Goal: Task Accomplishment & Management: Manage account settings

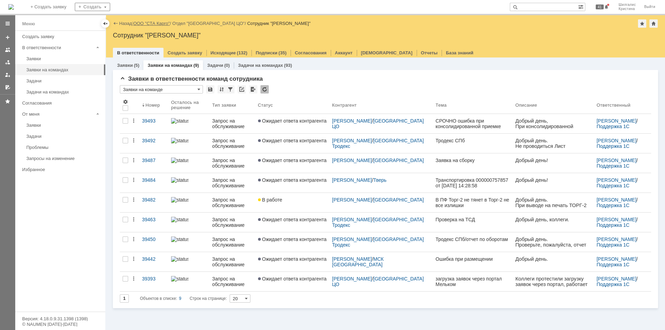
click at [153, 24] on link "ООО "СТА Карго"" at bounding box center [151, 23] width 37 height 5
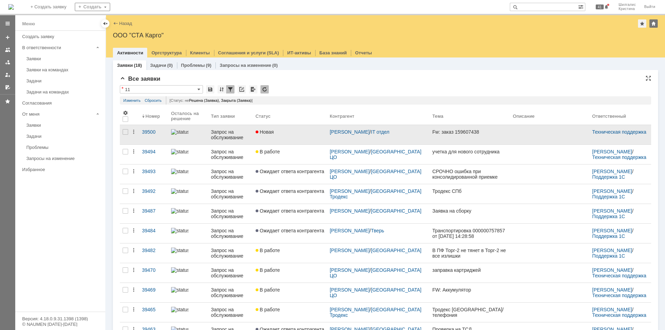
click at [297, 138] on link "Новая" at bounding box center [290, 134] width 74 height 19
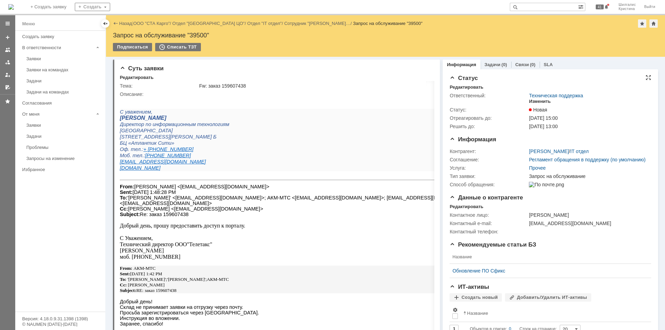
click at [536, 101] on div "Изменить" at bounding box center [540, 102] width 22 height 6
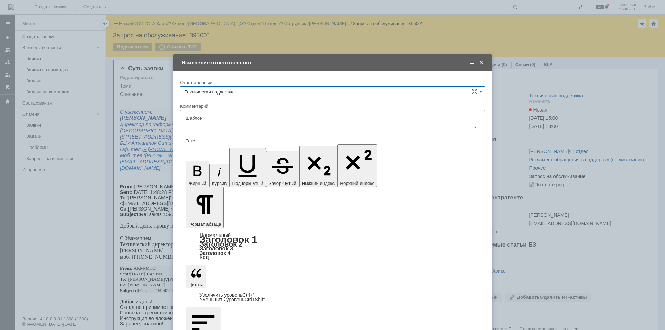
type input "[не указано]"
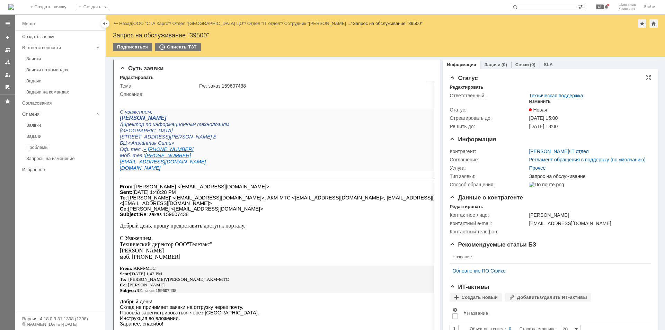
click at [534, 99] on div "Изменить" at bounding box center [540, 102] width 22 height 6
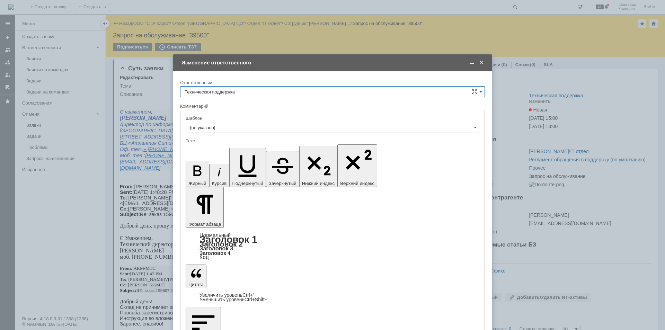
click at [227, 91] on input "Техническая поддержка" at bounding box center [332, 91] width 305 height 11
click at [225, 129] on span "[PERSON_NAME]" at bounding box center [333, 128] width 296 height 6
type input "[PERSON_NAME]"
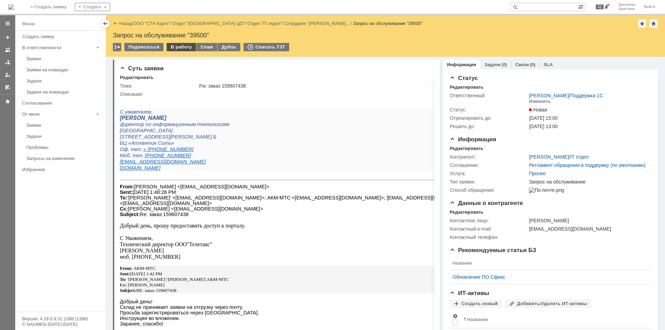
click at [184, 47] on div "В работу" at bounding box center [181, 47] width 29 height 8
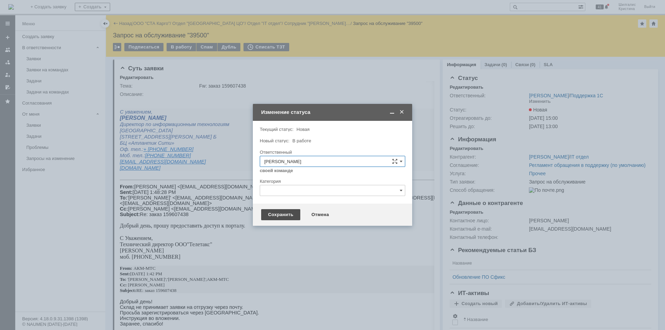
click at [280, 214] on div "Сохранить" at bounding box center [280, 214] width 39 height 11
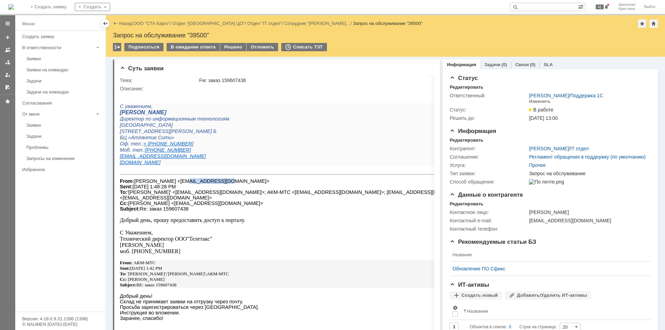
drag, startPoint x: 206, startPoint y: 181, endPoint x: 174, endPoint y: 182, distance: 31.5
click at [174, 182] on font "From: Киселев Алексей <kiselev@teletax.ru> Sent: Tuesday, September 2, 2025 1:4…" at bounding box center [296, 194] width 353 height 33
copy font "kiselev@teletax"
click at [164, 21] on link "ООО "СТА Карго"" at bounding box center [151, 23] width 37 height 5
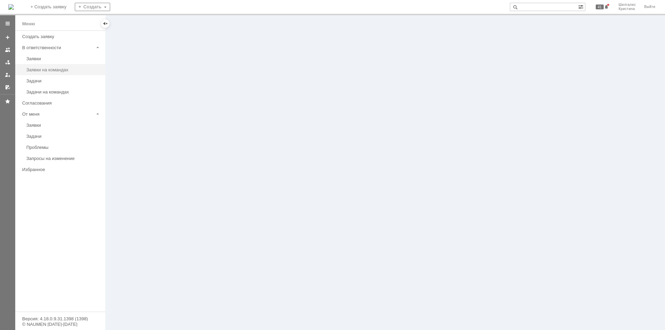
click at [59, 70] on div "Заявки на командах" at bounding box center [63, 69] width 75 height 5
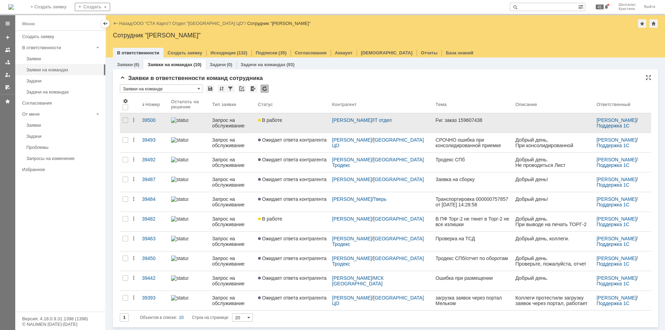
click at [301, 124] on link "В работе" at bounding box center [292, 122] width 74 height 19
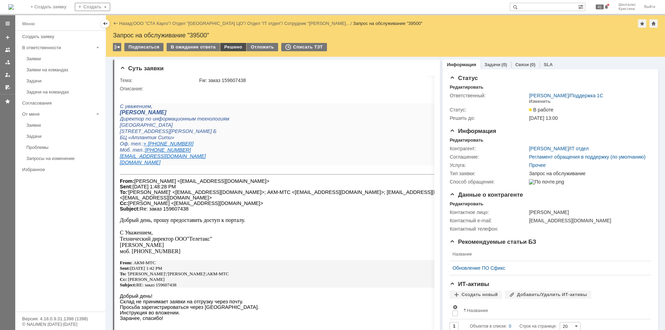
click at [234, 45] on div "Решено" at bounding box center [233, 47] width 26 height 8
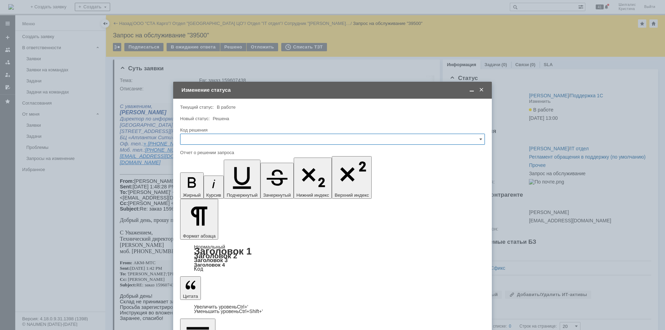
click at [216, 137] on input "text" at bounding box center [332, 139] width 305 height 11
click at [205, 229] on div "Решено" at bounding box center [332, 231] width 304 height 11
type input "Решено"
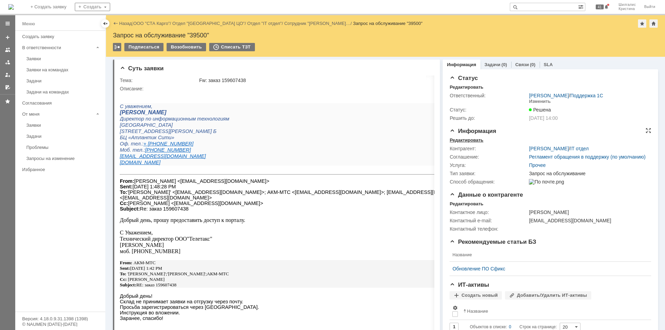
click at [471, 141] on div "Редактировать" at bounding box center [466, 140] width 34 height 6
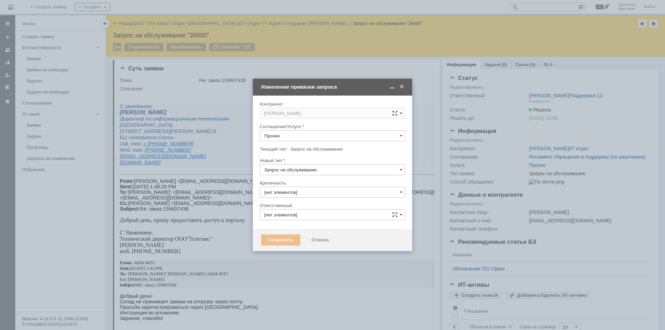
type input "[PERSON_NAME]"
type input "3. Низкая"
type input "[не указано]"
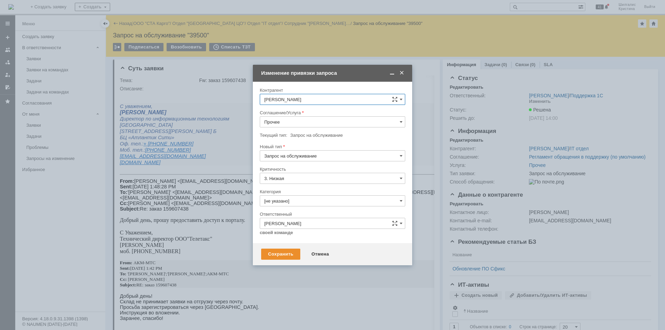
click at [281, 120] on input "Прочее" at bounding box center [332, 121] width 145 height 11
click at [298, 182] on span "WMS Прочее" at bounding box center [332, 183] width 136 height 6
type input "WMS Прочее"
click at [295, 203] on input "[не указано]" at bounding box center [332, 200] width 145 height 11
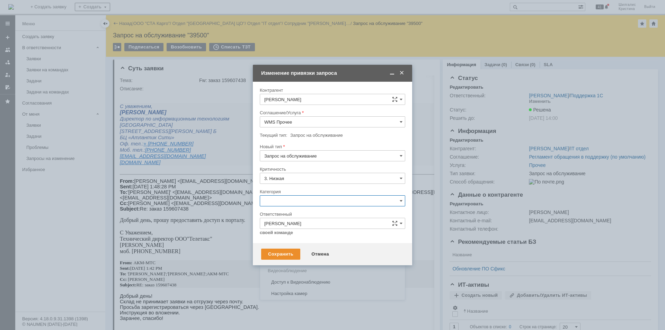
click at [296, 238] on span "Изменение" at bounding box center [332, 237] width 136 height 6
type input "Изменение"
click at [285, 255] on div "Сохранить" at bounding box center [280, 254] width 39 height 11
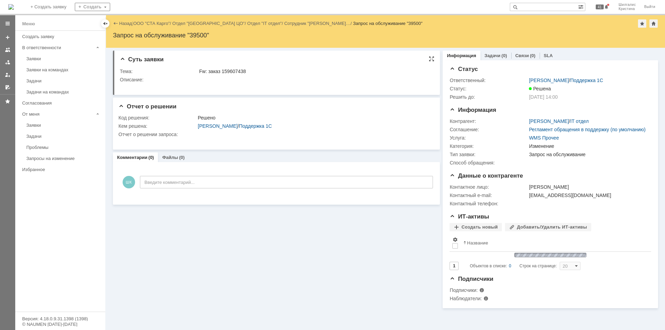
scroll to position [0, 0]
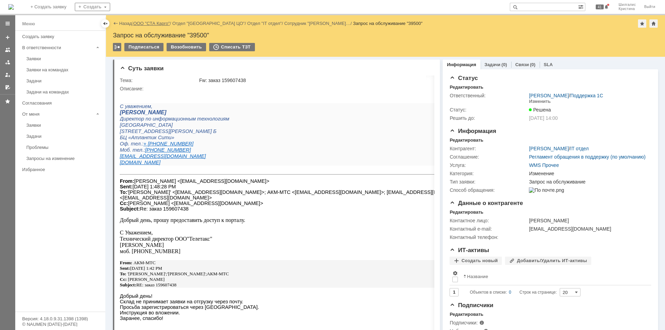
click at [154, 21] on link "ООО "СТА Карго"" at bounding box center [151, 23] width 37 height 5
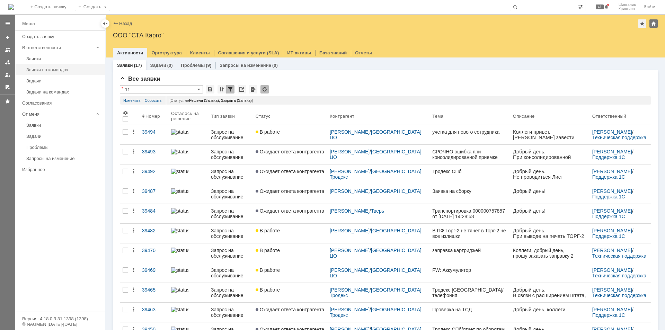
click at [47, 70] on div "Заявки на командах" at bounding box center [63, 69] width 75 height 5
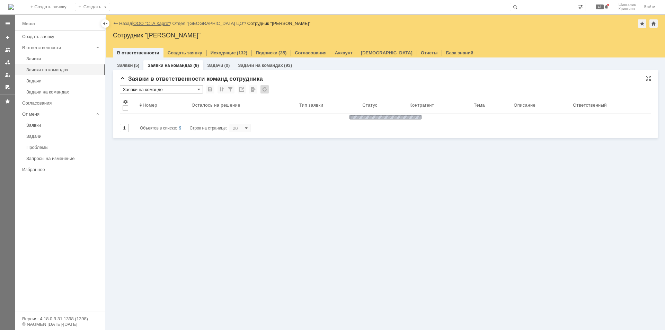
click at [157, 22] on link "ООО "СТА Карго"" at bounding box center [151, 23] width 37 height 5
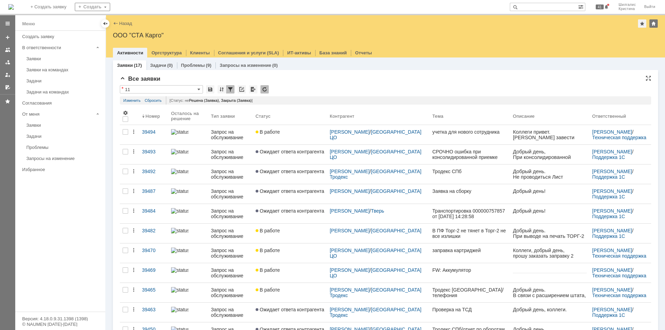
click at [156, 89] on input "11" at bounding box center [161, 89] width 83 height 8
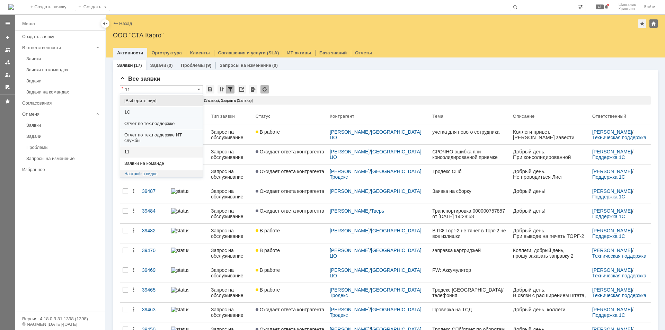
click at [146, 101] on span "[Выберите вид]" at bounding box center [161, 101] width 74 height 6
type input "[Выберите вид]"
type input "20"
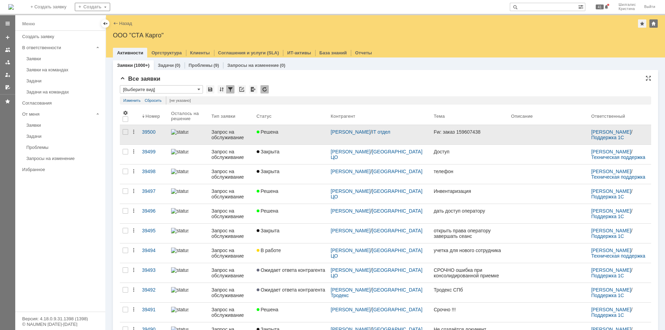
type input "[Выберите вид]"
click at [294, 134] on div "Решена" at bounding box center [291, 132] width 69 height 6
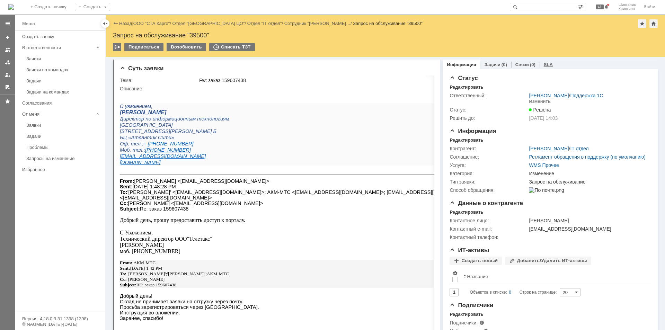
click at [543, 66] on link "SLA" at bounding box center [547, 64] width 9 height 5
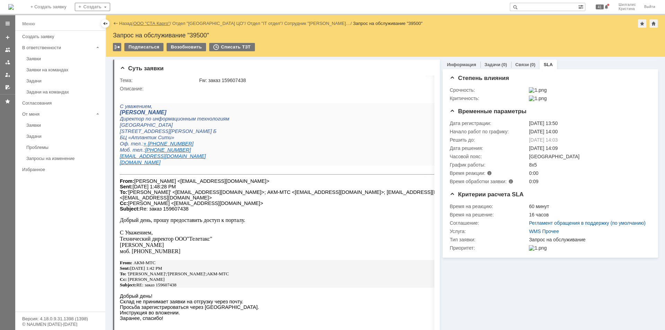
click at [149, 25] on link "ООО "СТА Карго"" at bounding box center [151, 23] width 37 height 5
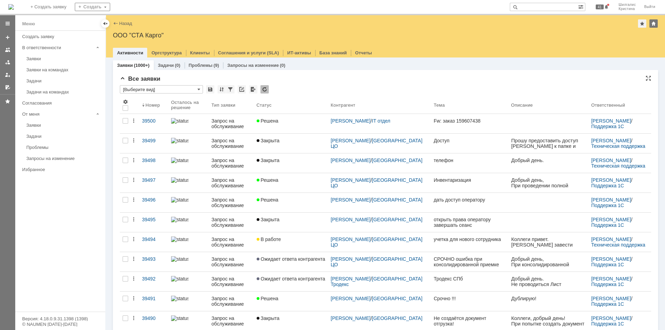
click at [160, 89] on input "[Выберите вид]" at bounding box center [161, 89] width 83 height 8
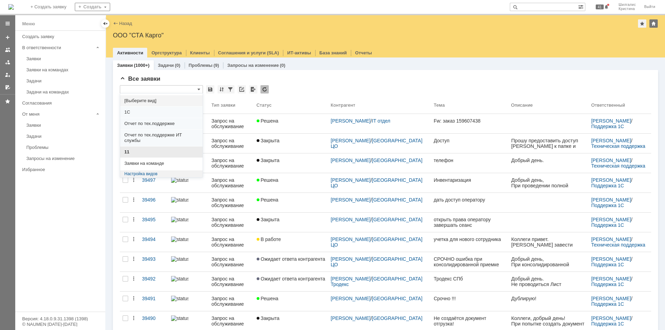
click at [143, 149] on span "11" at bounding box center [161, 152] width 74 height 6
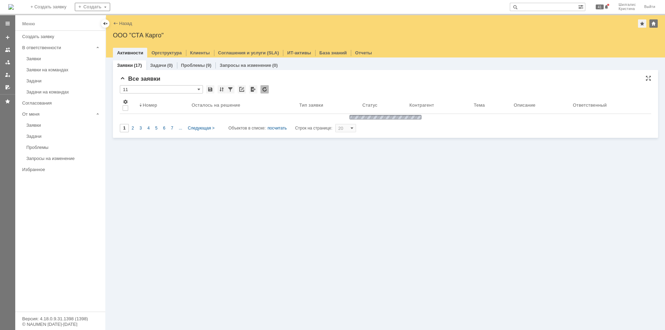
type input "11"
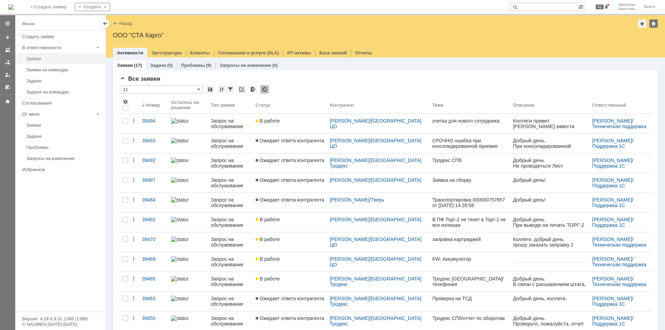
click at [37, 59] on div "Заявки" at bounding box center [63, 58] width 75 height 5
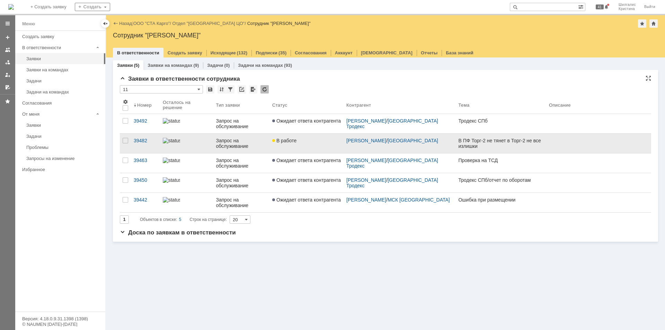
click at [289, 144] on link "В работе" at bounding box center [306, 143] width 74 height 19
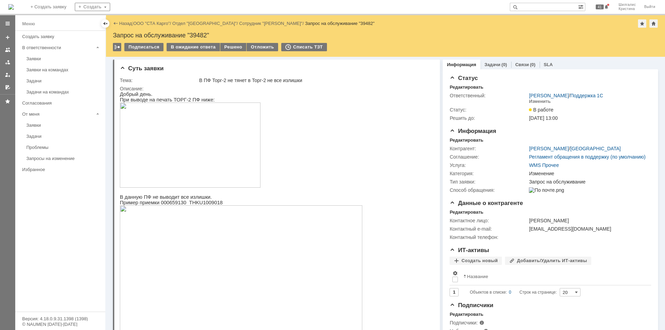
click at [197, 42] on div "Назад | ООО "СТА Карго" / Отдел "Краснодар" / Сотрудник "Лаврешкина Дарья" / За…" at bounding box center [385, 36] width 559 height 42
click at [194, 47] on div "В ожидание ответа" at bounding box center [193, 47] width 53 height 8
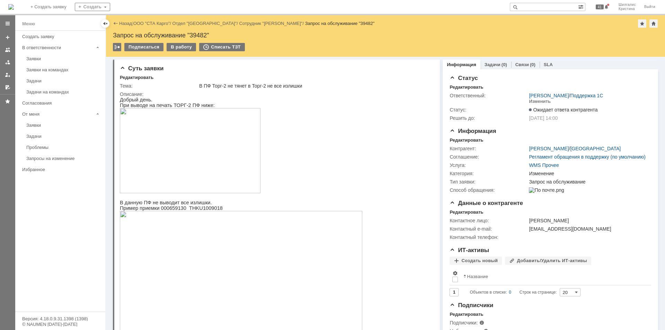
click at [53, 60] on div "Заявки" at bounding box center [63, 58] width 75 height 5
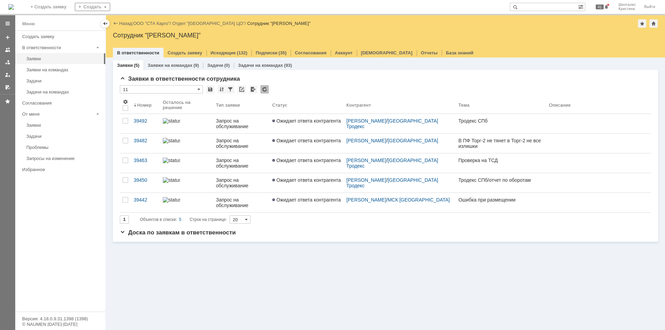
click at [159, 24] on link "ООО "СТА Карго"" at bounding box center [151, 23] width 37 height 5
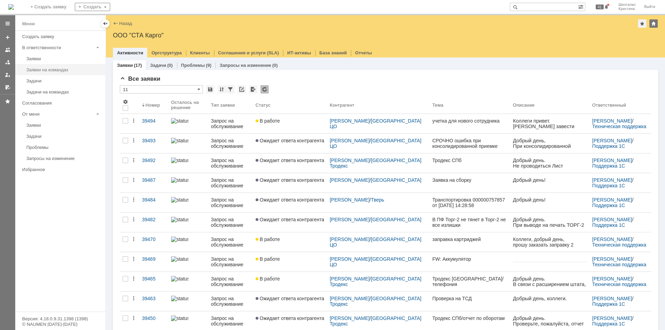
click at [63, 68] on div "Заявки на командах" at bounding box center [63, 69] width 75 height 5
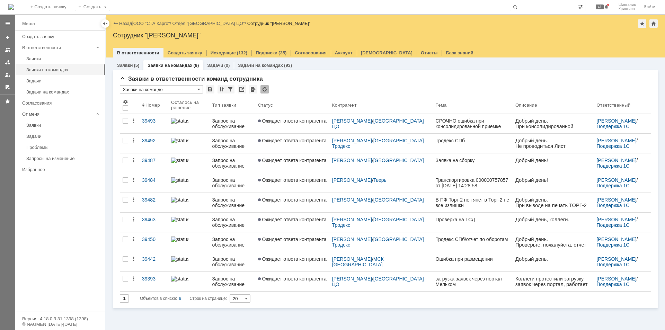
click at [282, 280] on span "Ожидает ответа контрагента" at bounding box center [292, 279] width 69 height 6
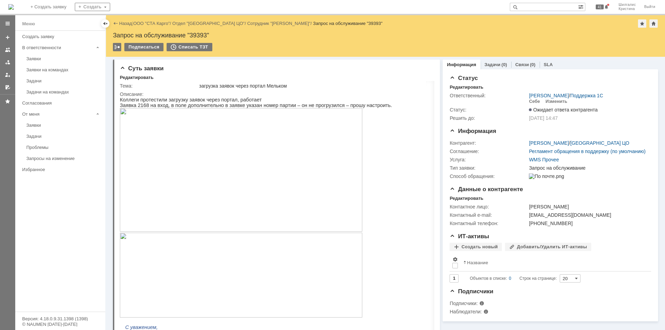
click at [392, 151] on p at bounding box center [327, 170] width 414 height 125
click at [153, 23] on link "ООО "СТА Карго"" at bounding box center [151, 23] width 37 height 5
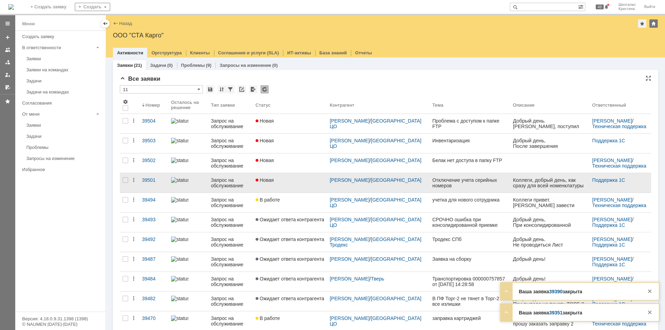
click at [294, 182] on div "Новая" at bounding box center [289, 180] width 69 height 6
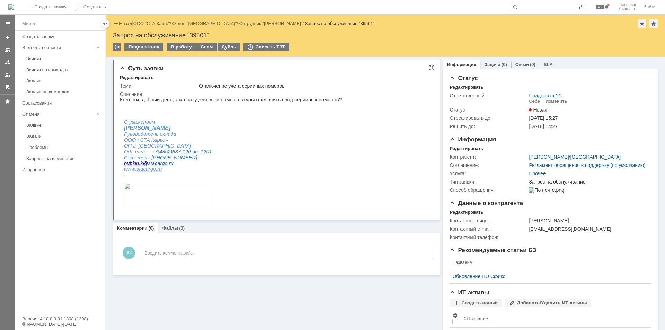
click at [320, 152] on body "Коллеги, добрый день, как сразу для всей номенклатуры отключить ввод серийных н…" at bounding box center [231, 151] width 222 height 109
click at [153, 23] on link "ООО "СТА Карго"" at bounding box center [151, 23] width 37 height 5
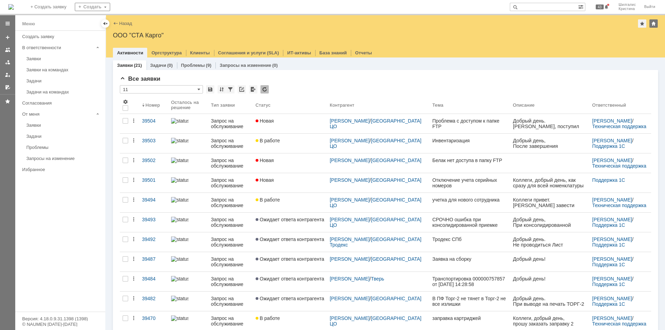
click at [302, 145] on link "В работе" at bounding box center [290, 143] width 74 height 19
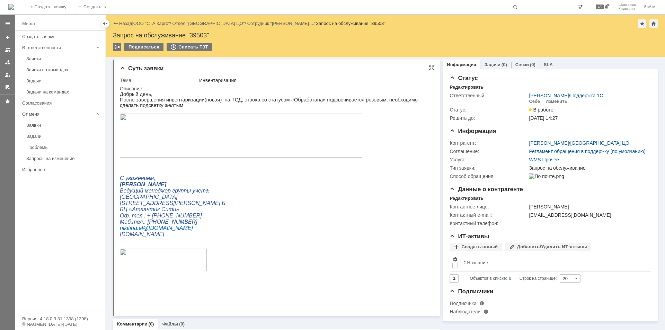
click at [234, 128] on img at bounding box center [241, 136] width 242 height 44
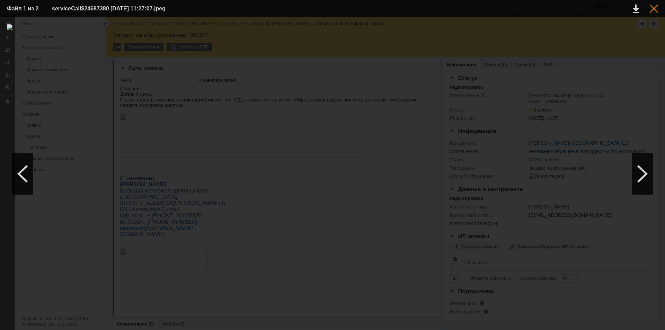
click at [652, 8] on div at bounding box center [653, 9] width 8 height 8
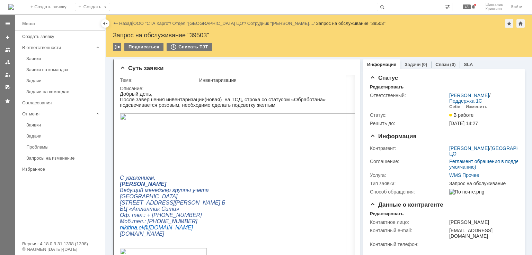
click at [148, 21] on link "ООО "СТА Карго"" at bounding box center [151, 23] width 37 height 5
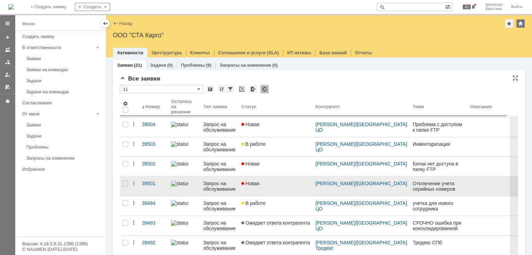
click at [269, 183] on div "Новая" at bounding box center [275, 184] width 69 height 6
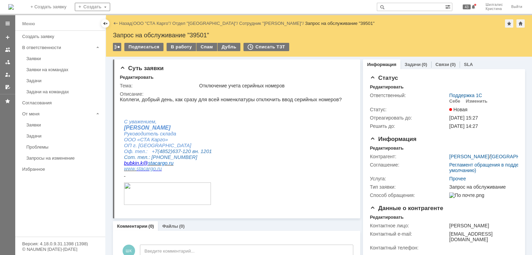
click at [254, 146] on body "Коллеги, добрый день, как сразу для всей номенклатуры отключить ввод серийных н…" at bounding box center [231, 151] width 222 height 109
click at [182, 47] on div "В работу" at bounding box center [181, 47] width 29 height 8
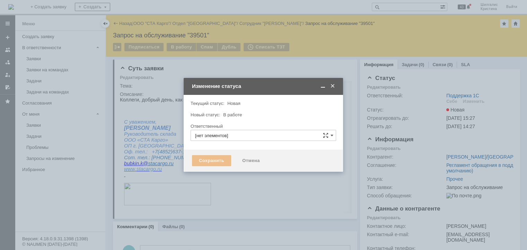
type input "Поддержка 1С"
type input "[PERSON_NAME]"
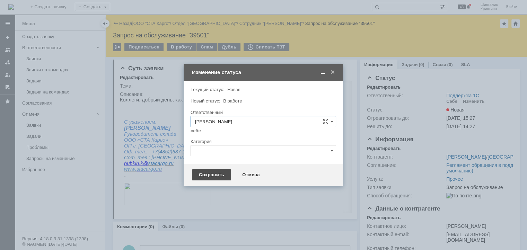
click at [215, 172] on div "Сохранить" at bounding box center [211, 174] width 39 height 11
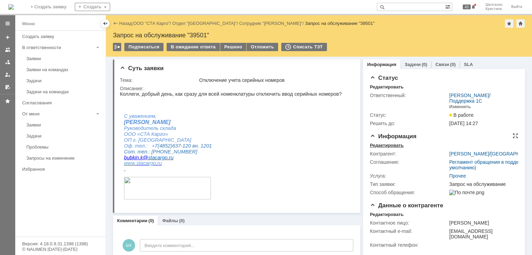
click at [388, 146] on div "Редактировать" at bounding box center [387, 146] width 34 height 6
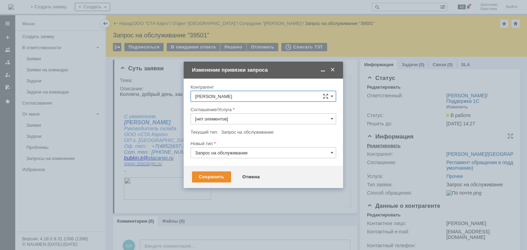
type input "Прочее"
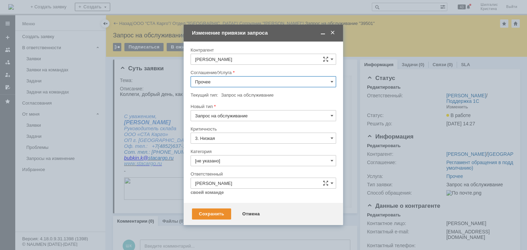
click at [217, 78] on input "Прочее" at bounding box center [262, 81] width 145 height 11
click at [225, 146] on div "WMS Прочее" at bounding box center [263, 144] width 145 height 11
type input "WMS Прочее"
click at [226, 163] on input "[не указано]" at bounding box center [262, 160] width 145 height 11
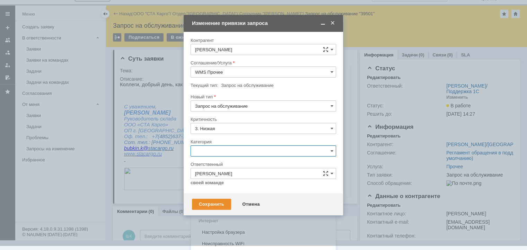
scroll to position [35, 0]
click at [227, 165] on span "Консультация пользователя" at bounding box center [263, 164] width 136 height 6
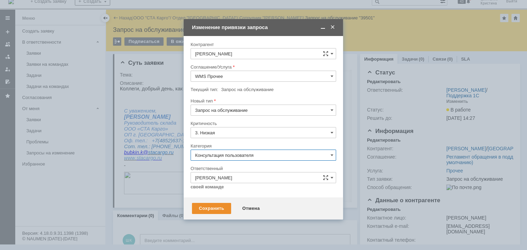
scroll to position [6, 0]
type input "Консультация пользователя"
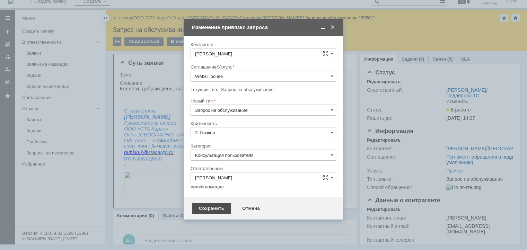
click at [211, 205] on div "Сохранить" at bounding box center [211, 208] width 39 height 11
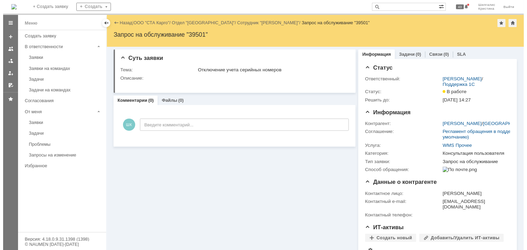
scroll to position [0, 0]
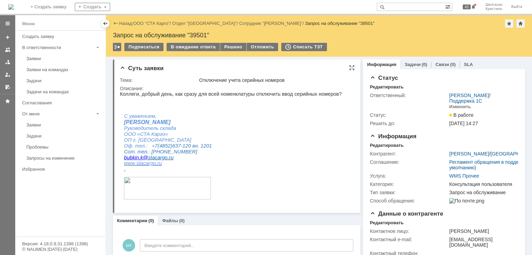
click at [231, 91] on div "Описание:" at bounding box center [236, 89] width 232 height 6
click at [200, 48] on div "В ожидание ответа" at bounding box center [193, 47] width 53 height 8
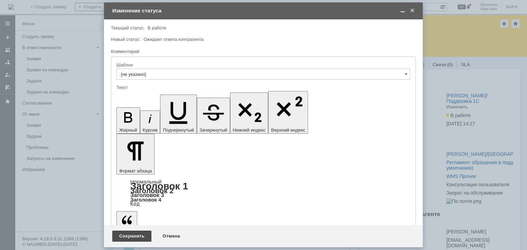
click at [130, 235] on div "Сохранить" at bounding box center [131, 236] width 39 height 11
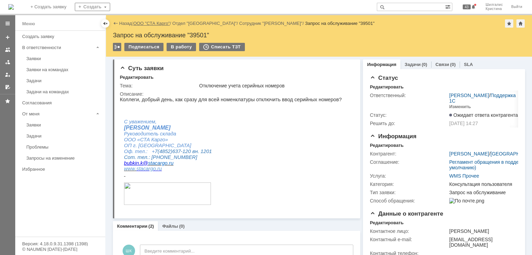
click at [148, 24] on link "ООО "СТА Карго"" at bounding box center [151, 23] width 37 height 5
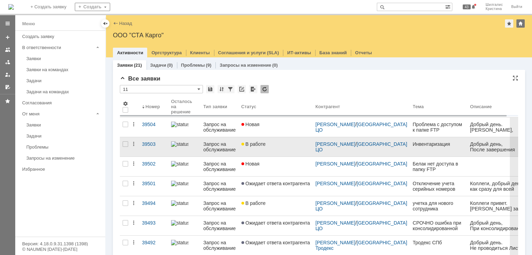
click at [281, 147] on div "В работе" at bounding box center [275, 145] width 69 height 6
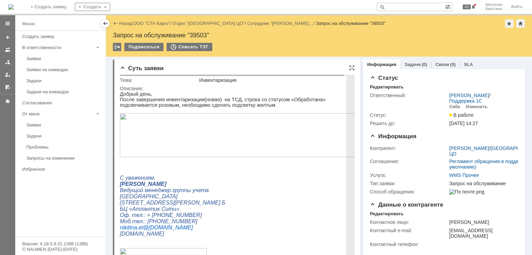
click at [207, 137] on img at bounding box center [241, 136] width 242 height 44
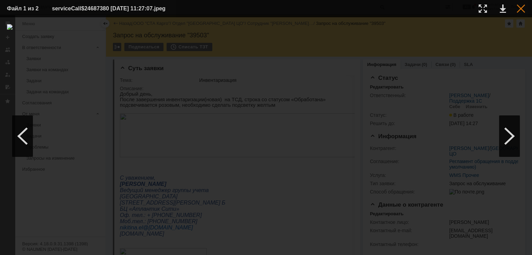
click at [521, 9] on div at bounding box center [520, 9] width 8 height 8
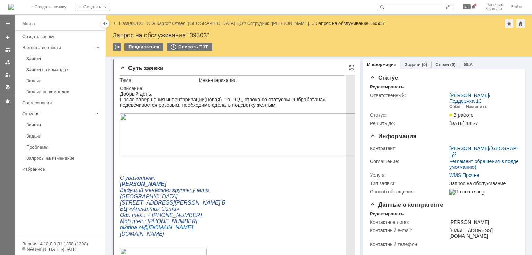
click at [192, 137] on img at bounding box center [241, 136] width 242 height 44
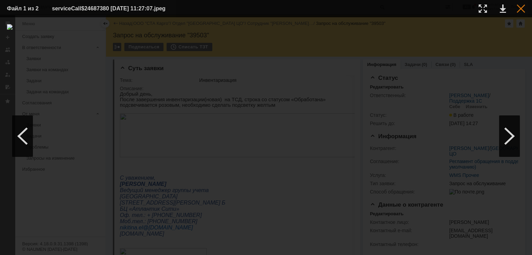
click at [519, 7] on div at bounding box center [520, 9] width 8 height 8
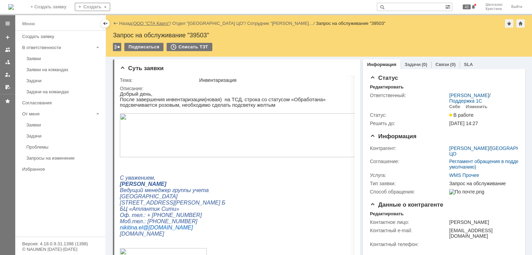
click at [153, 24] on link "ООО "СТА Карго"" at bounding box center [151, 23] width 37 height 5
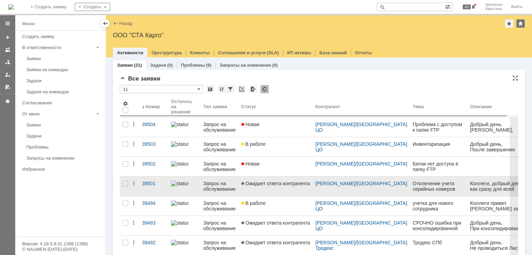
click at [278, 183] on span "Ожидает ответа контрагента" at bounding box center [275, 184] width 69 height 6
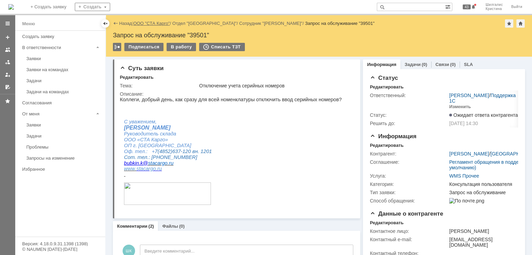
click at [153, 23] on link "ООО "СТА Карго"" at bounding box center [151, 23] width 37 height 5
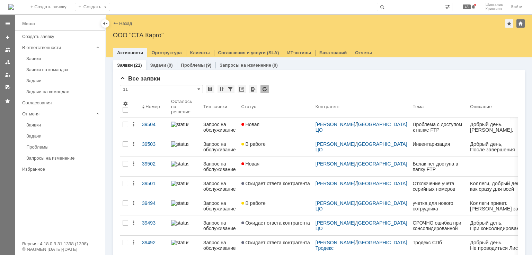
click at [60, 69] on div "Заявки на командах" at bounding box center [63, 69] width 75 height 5
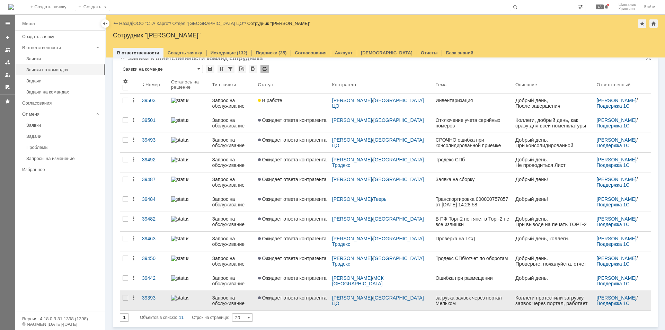
click at [317, 303] on link "Ожидает ответа контрагента" at bounding box center [292, 300] width 74 height 19
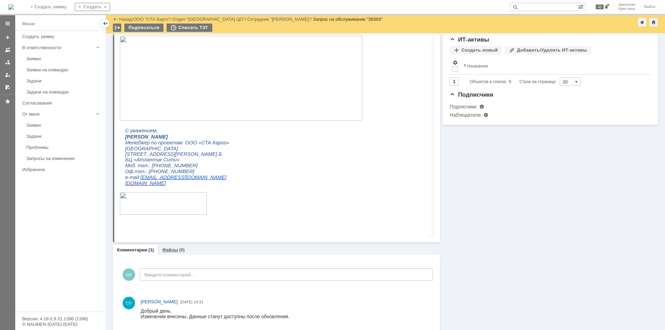
click at [167, 251] on link "Файлы" at bounding box center [170, 249] width 16 height 5
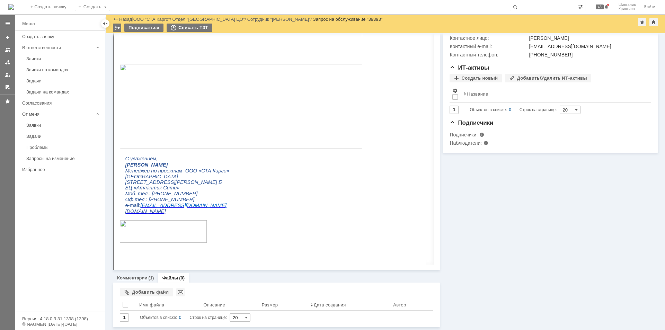
click at [145, 278] on link "Комментарии" at bounding box center [132, 277] width 30 height 5
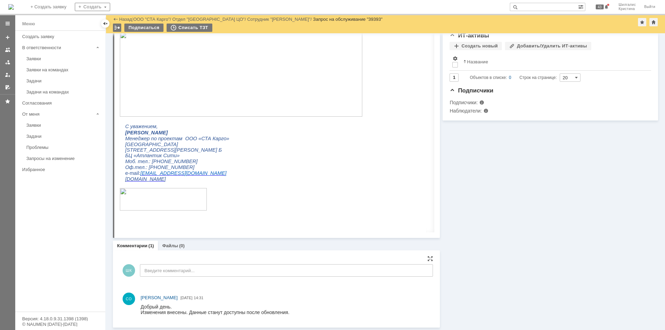
scroll to position [178, 0]
drag, startPoint x: 541, startPoint y: 229, endPoint x: 536, endPoint y: 220, distance: 10.8
click at [543, 226] on div "Информация Задачи (0) Связи (0) SLA Статус Редактировать Ответственный: Смирнов…" at bounding box center [549, 91] width 218 height 471
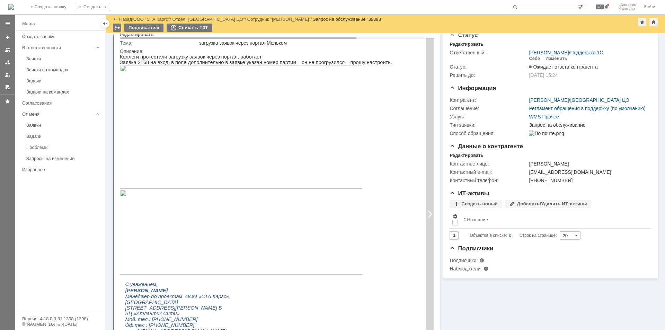
scroll to position [0, 0]
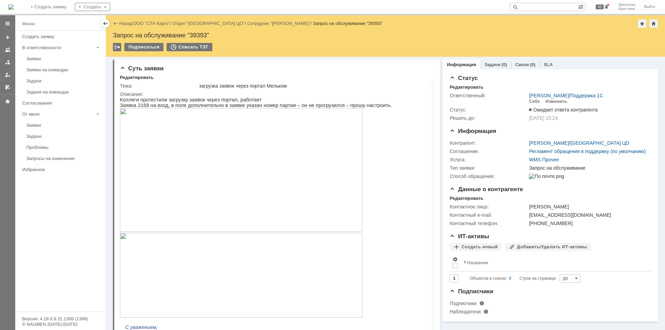
click at [537, 7] on input "text" at bounding box center [544, 7] width 68 height 8
type input "melkom"
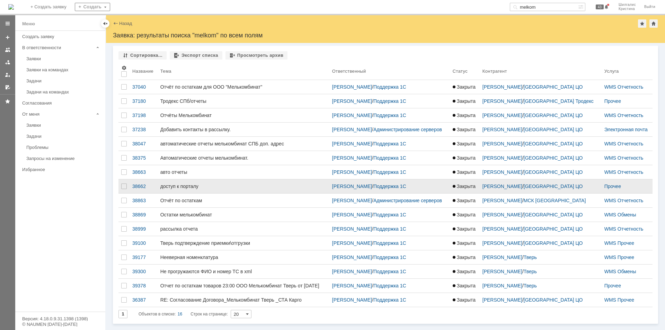
click at [219, 189] on div "доступ к порталу" at bounding box center [243, 186] width 166 height 6
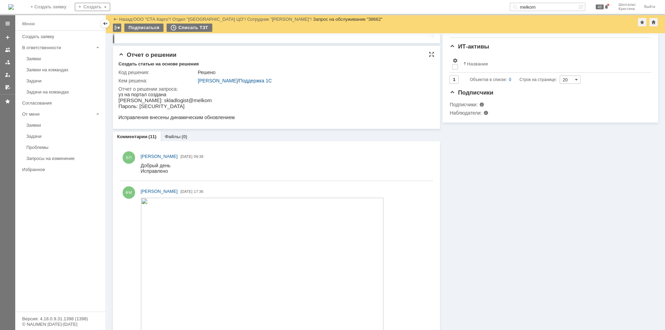
scroll to position [173, 0]
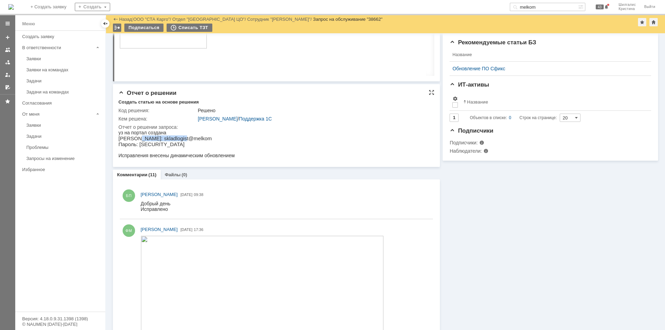
drag, startPoint x: 181, startPoint y: 140, endPoint x: 134, endPoint y: 138, distance: 46.7
click at [134, 138] on p "Логин: skladlogist@melkom" at bounding box center [176, 138] width 116 height 6
copy p "skladlogist@melkom"
drag, startPoint x: 166, startPoint y: 145, endPoint x: 138, endPoint y: 147, distance: 27.8
click at [138, 147] on p "Пароль: mVn|/B=$i{" at bounding box center [176, 144] width 116 height 6
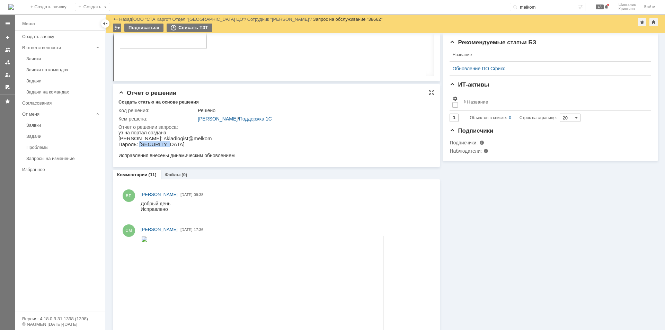
copy p "mVn|/B=$i{"
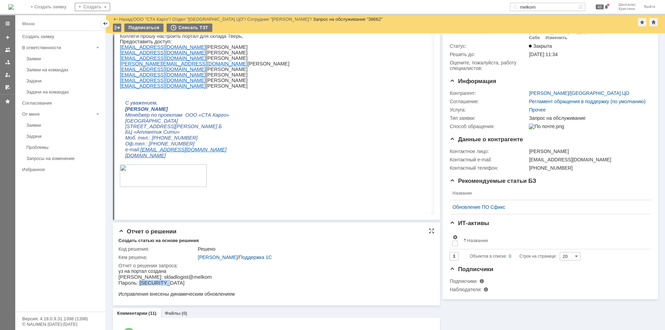
scroll to position [0, 0]
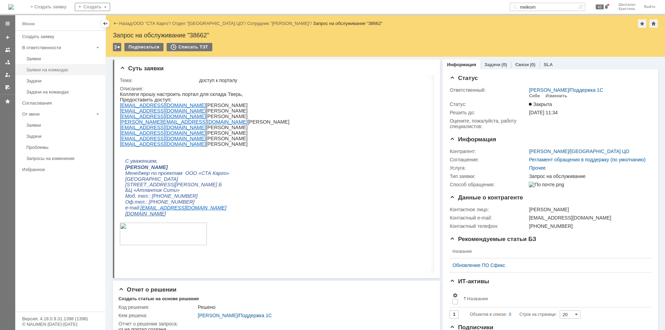
click at [48, 66] on link "Заявки на командах" at bounding box center [64, 69] width 80 height 11
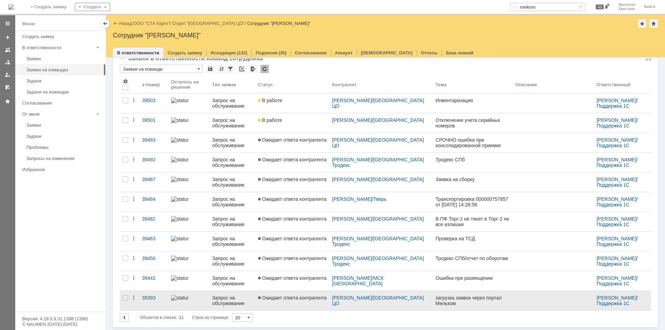
click at [301, 296] on span "Ожидает ответа контрагента" at bounding box center [292, 298] width 69 height 6
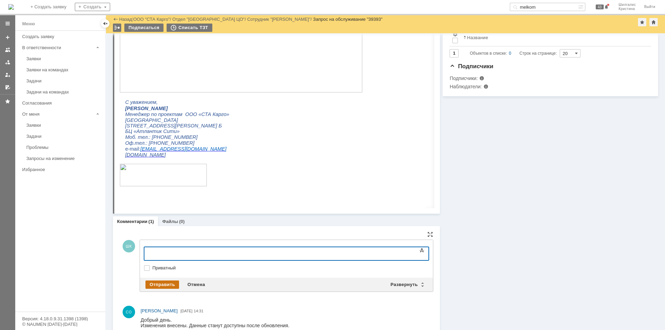
scroll to position [214, 0]
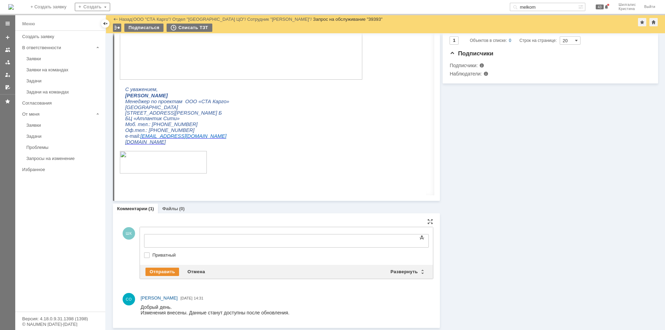
click at [152, 255] on label "Приватный" at bounding box center [289, 255] width 275 height 6
checkbox input "true"
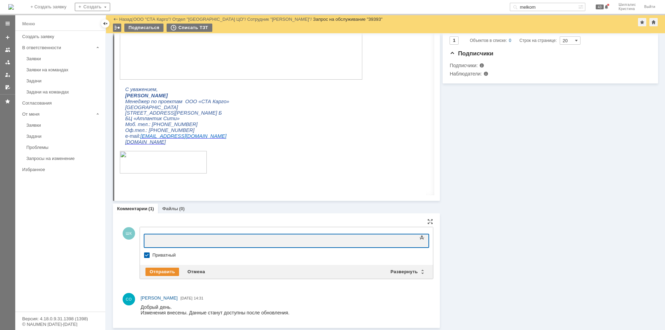
click at [167, 238] on div at bounding box center [200, 240] width 98 height 6
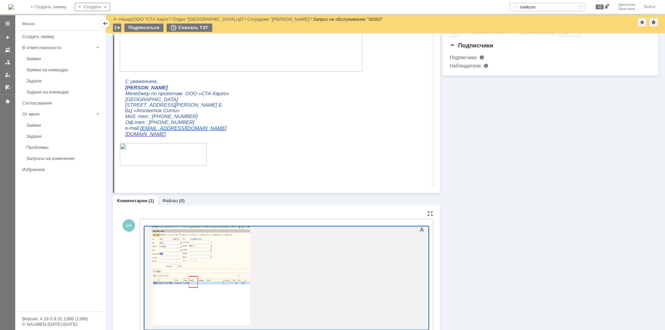
scroll to position [306, 0]
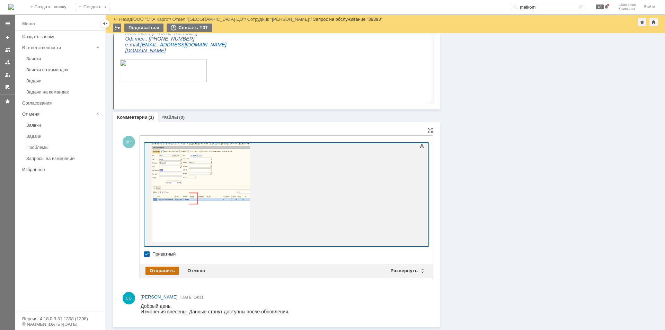
click at [157, 272] on div "Отправить" at bounding box center [162, 271] width 34 height 8
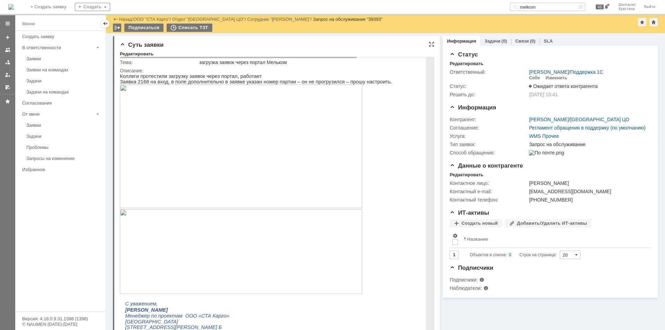
scroll to position [0, 0]
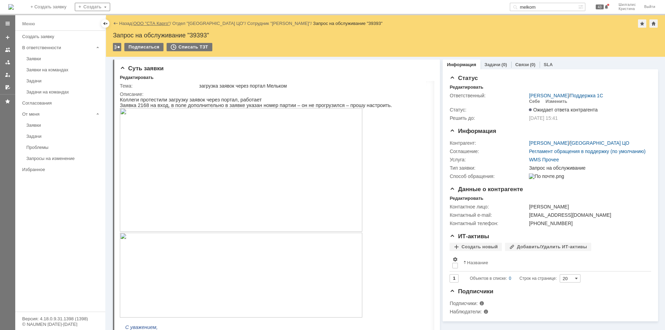
click at [149, 22] on link "ООО "СТА Карго"" at bounding box center [151, 23] width 37 height 5
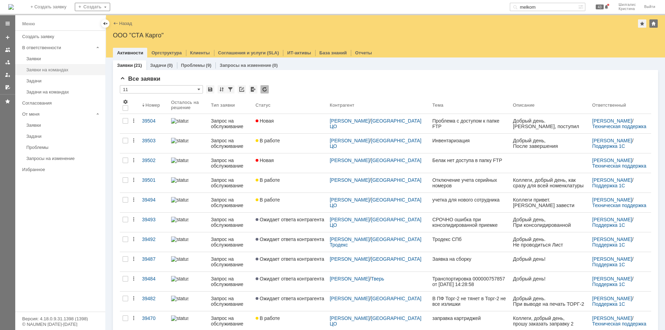
click at [44, 68] on div "Заявки на командах" at bounding box center [63, 69] width 75 height 5
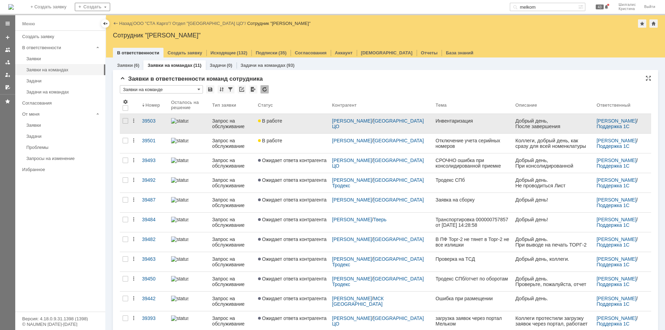
click at [296, 123] on div "В работе" at bounding box center [292, 121] width 69 height 6
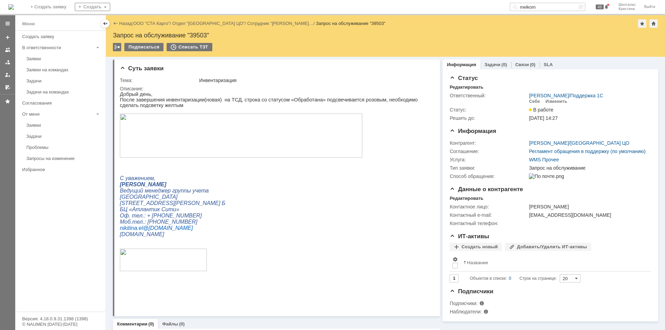
click at [150, 20] on div "Назад | ООО "СТА Карго" / Отдел "Санкт-Петербург ЦО" / Сотрудник "Никитина Елен…" at bounding box center [385, 23] width 545 height 8
click at [149, 23] on link "ООО "СТА Карго"" at bounding box center [151, 23] width 37 height 5
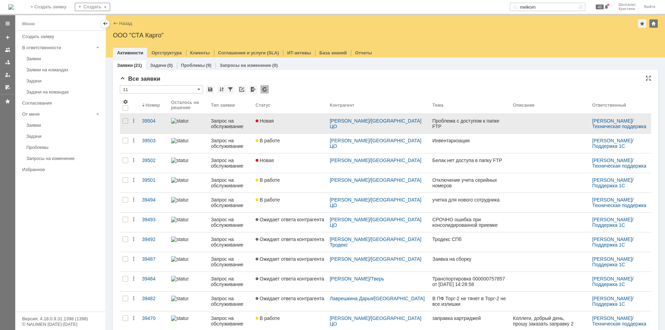
click at [299, 125] on link "Новая" at bounding box center [290, 123] width 74 height 19
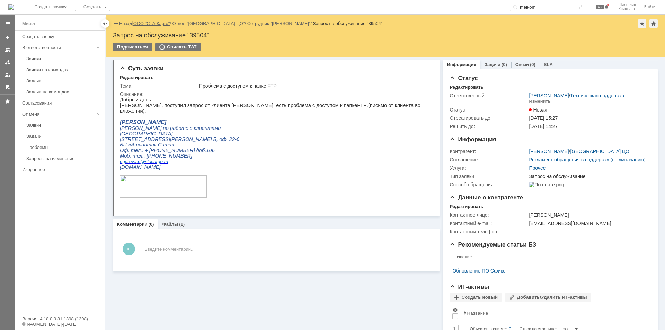
click at [147, 24] on link "ООО "СТА Карго"" at bounding box center [151, 23] width 37 height 5
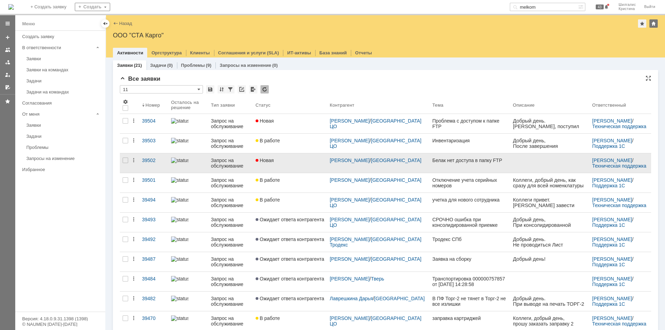
click at [298, 164] on link "Новая" at bounding box center [290, 162] width 74 height 19
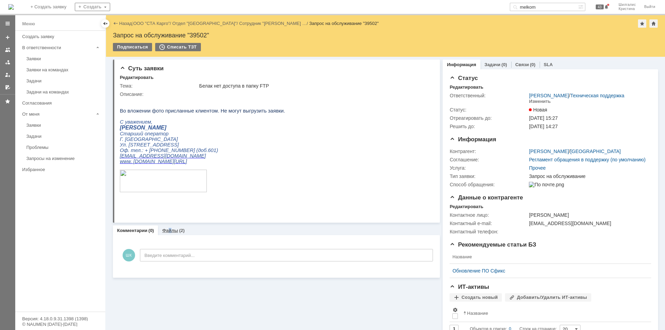
click at [170, 234] on div "Файлы (2)" at bounding box center [173, 230] width 31 height 10
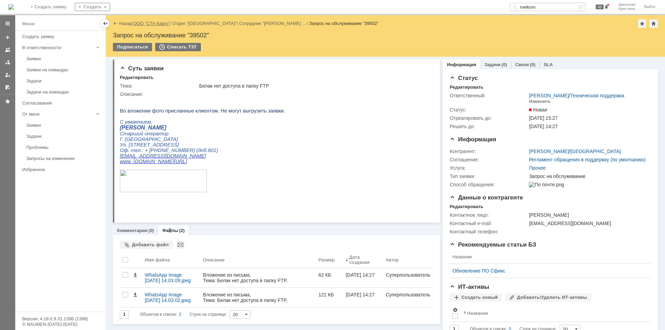
click at [153, 21] on link "ООО "СТА Карго"" at bounding box center [151, 23] width 37 height 5
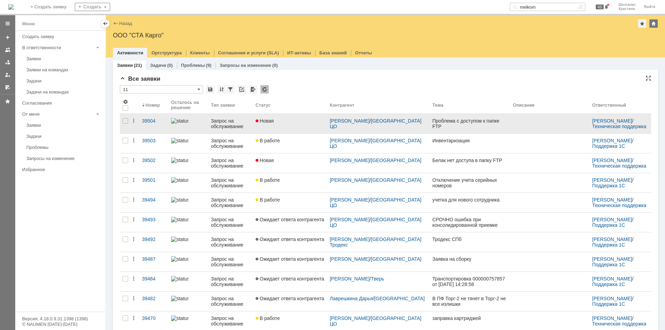
click at [281, 128] on link "Новая" at bounding box center [290, 123] width 74 height 19
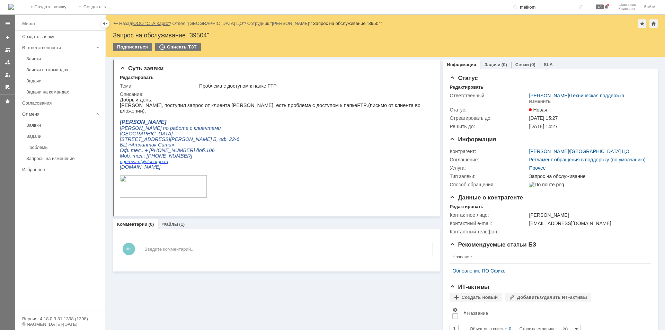
click at [161, 24] on link "ООО "СТА Карго"" at bounding box center [151, 23] width 37 height 5
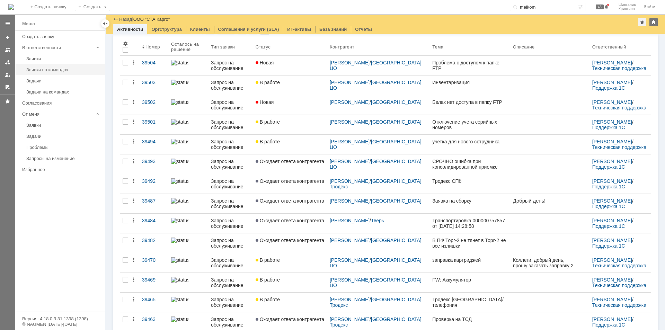
click at [63, 72] on div "Заявки на командах" at bounding box center [63, 69] width 75 height 5
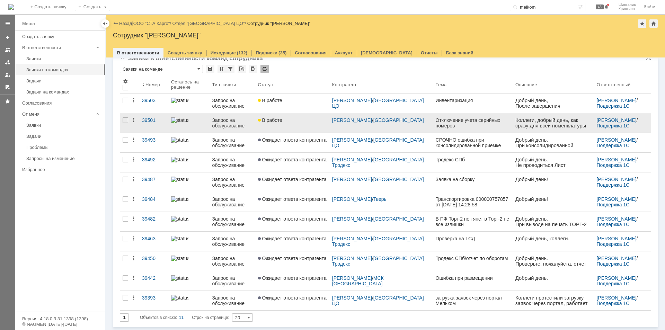
click at [300, 122] on div "В работе" at bounding box center [292, 120] width 69 height 6
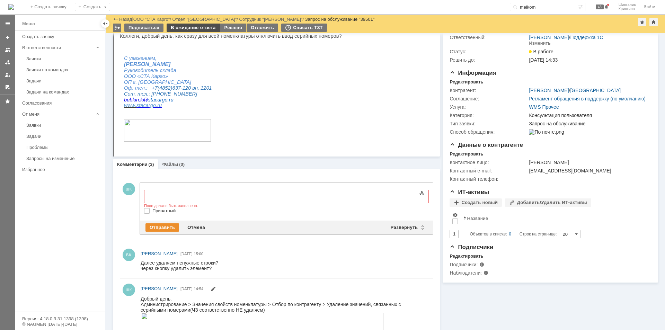
click at [185, 25] on div "В ожидание ответа" at bounding box center [193, 28] width 53 height 8
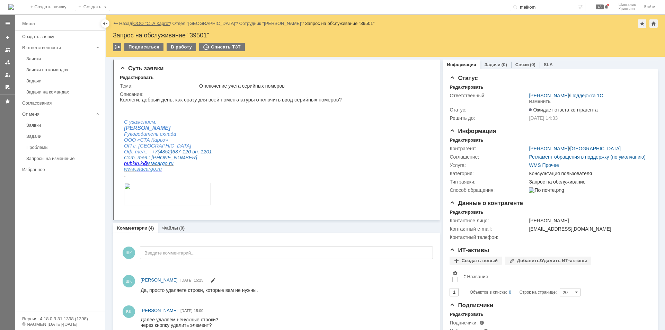
click at [149, 23] on link "ООО "СТА Карго"" at bounding box center [151, 23] width 37 height 5
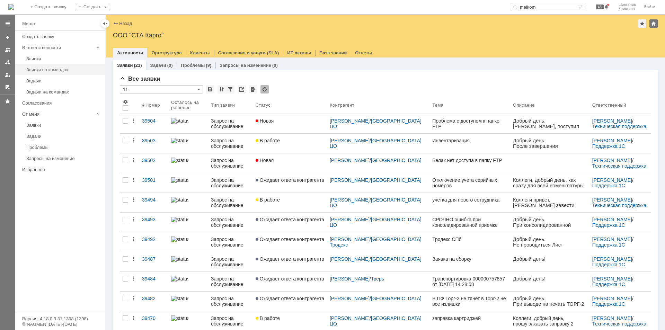
click at [58, 68] on div "Заявки на командах" at bounding box center [63, 69] width 75 height 5
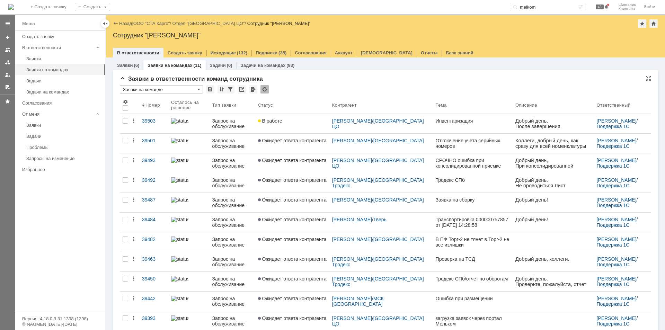
click at [296, 83] on div "Заявки в ответственности команд сотрудника * Заявки на команде Результаты поиск…" at bounding box center [385, 211] width 531 height 272
click at [154, 23] on link "ООО "СТА Карго"" at bounding box center [151, 23] width 37 height 5
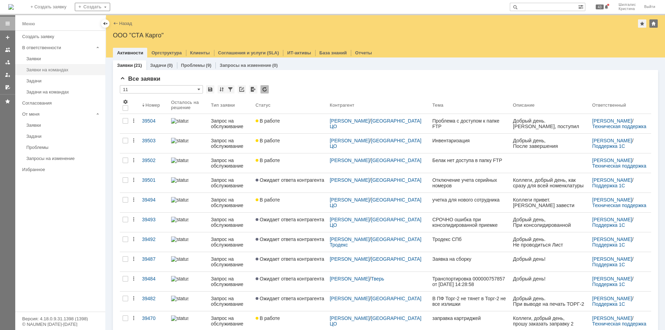
click at [65, 69] on div "Заявки на командах" at bounding box center [63, 69] width 75 height 5
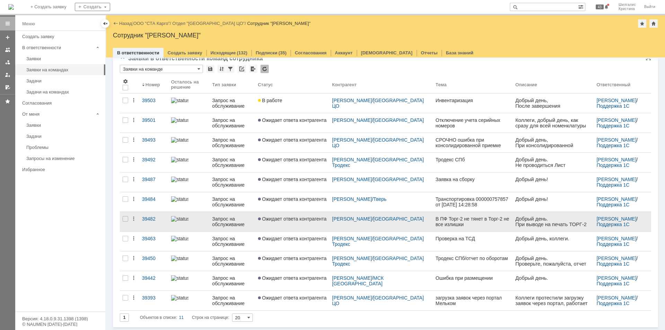
click at [302, 219] on span "Ожидает ответа контрагента" at bounding box center [292, 219] width 69 height 6
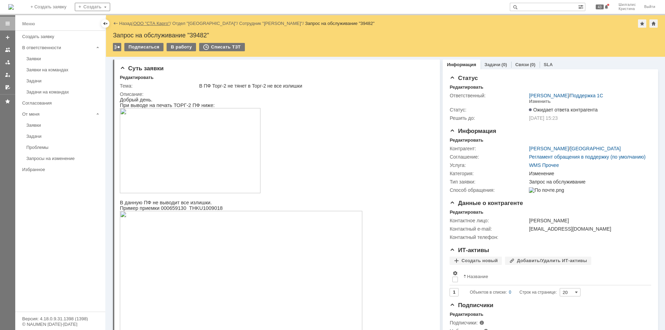
click at [147, 22] on link "ООО "СТА Карго"" at bounding box center [151, 23] width 37 height 5
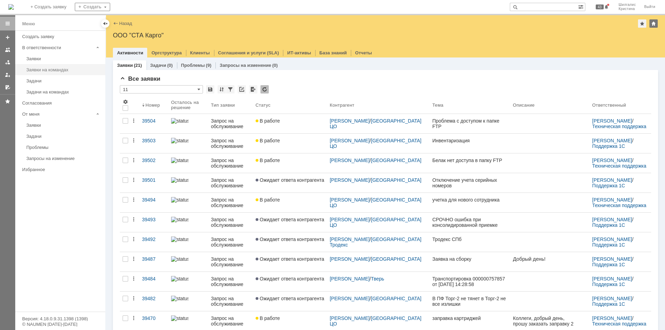
click at [47, 70] on div "Заявки на командах" at bounding box center [63, 69] width 75 height 5
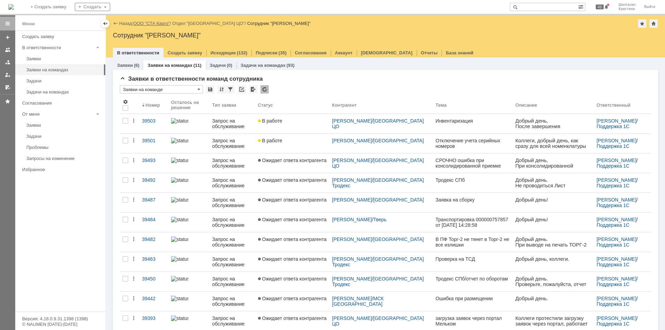
click at [153, 23] on link "ООО "СТА Карго"" at bounding box center [151, 23] width 37 height 5
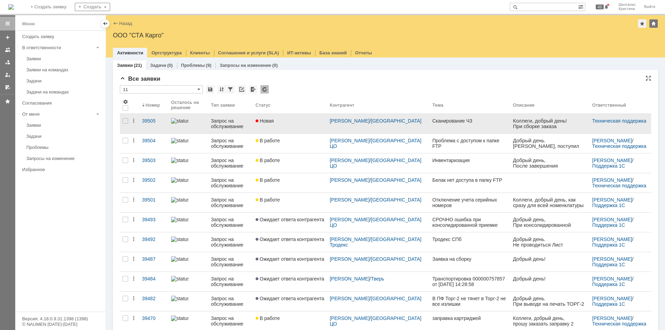
click at [292, 122] on div "Новая" at bounding box center [289, 121] width 69 height 6
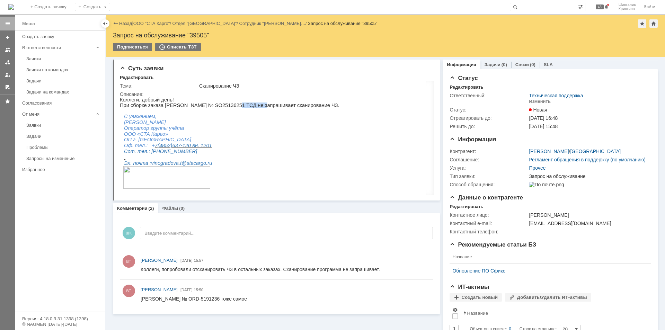
drag, startPoint x: 249, startPoint y: 106, endPoint x: 225, endPoint y: 105, distance: 24.2
click at [225, 105] on p "При сборке заказа [PERSON_NAME] № SO25136251 ТСД не запрашивает сканирование ЧЗ." at bounding box center [337, 105] width 434 height 6
copy p "SO25136251"
click at [199, 35] on div "Запрос на обслуживание "39505"" at bounding box center [385, 35] width 545 height 7
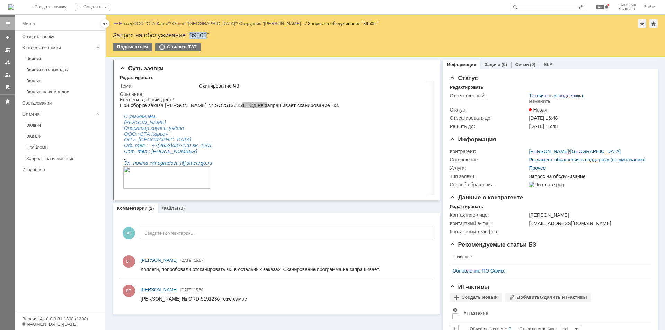
copy div "39505"
click at [150, 21] on link "ООО "СТА Карго"" at bounding box center [151, 23] width 37 height 5
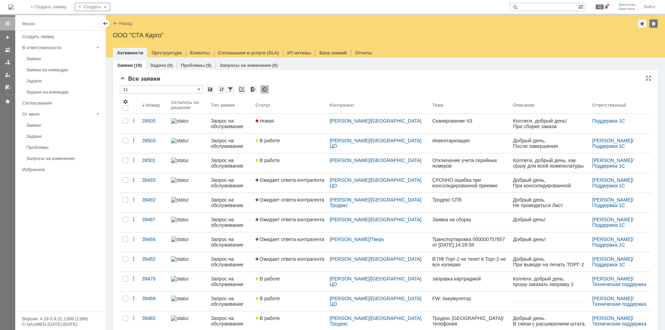
click at [358, 79] on div "Все заявки" at bounding box center [385, 78] width 531 height 7
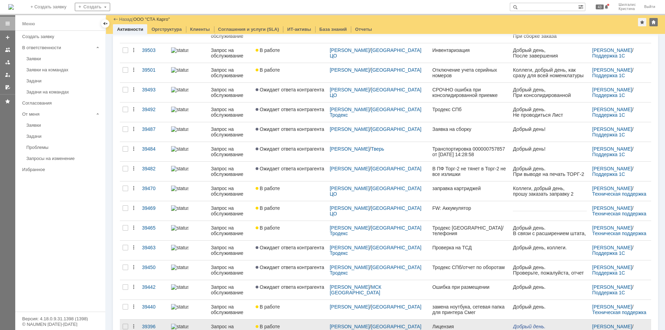
scroll to position [138, 0]
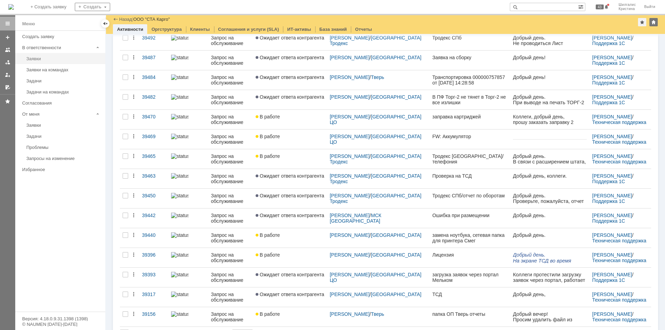
click at [54, 62] on link "Заявки" at bounding box center [64, 58] width 80 height 11
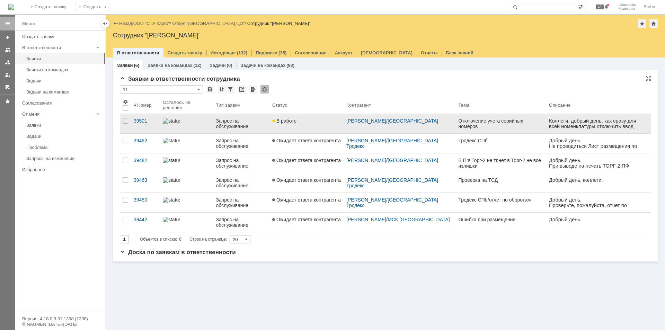
click at [287, 120] on span "В работе" at bounding box center [284, 121] width 24 height 6
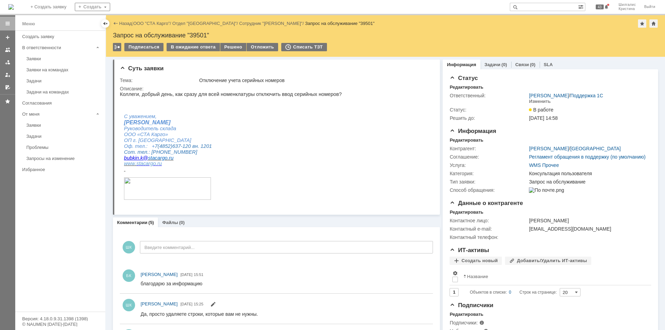
click at [232, 43] on div "Назад | ООО "СТА Карго" / Отдел "Ярославль" / Сотрудник "Бубкин Кирилл" / Запро…" at bounding box center [385, 36] width 559 height 42
click at [233, 47] on div "Решено" at bounding box center [233, 47] width 26 height 8
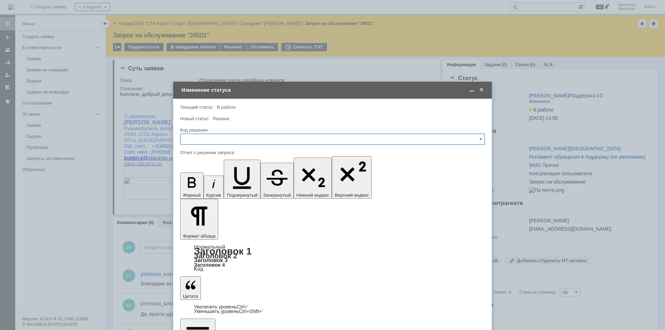
click at [226, 135] on input "text" at bounding box center [332, 139] width 305 height 11
drag, startPoint x: 213, startPoint y: 229, endPoint x: 215, endPoint y: 219, distance: 10.3
click at [213, 229] on div "Решено" at bounding box center [332, 231] width 304 height 11
type input "Решено"
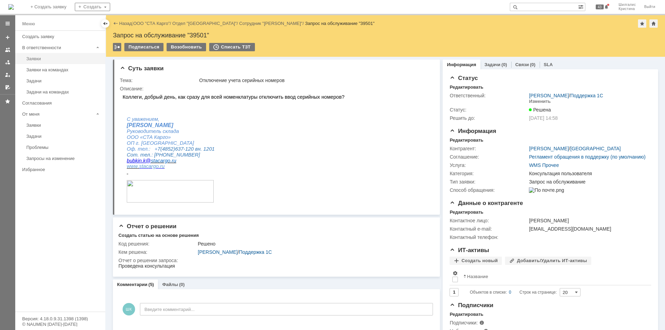
click at [54, 60] on div "Заявки" at bounding box center [63, 58] width 75 height 5
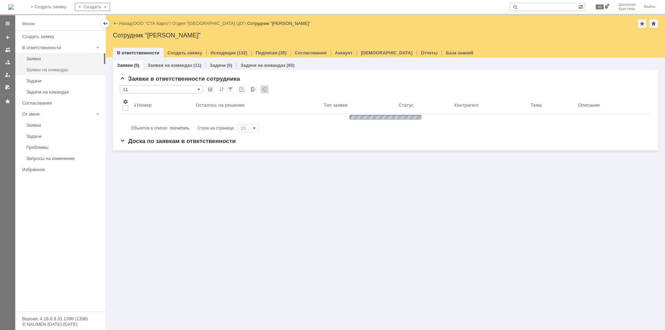
click at [63, 69] on div "Заявки на командах" at bounding box center [63, 69] width 75 height 5
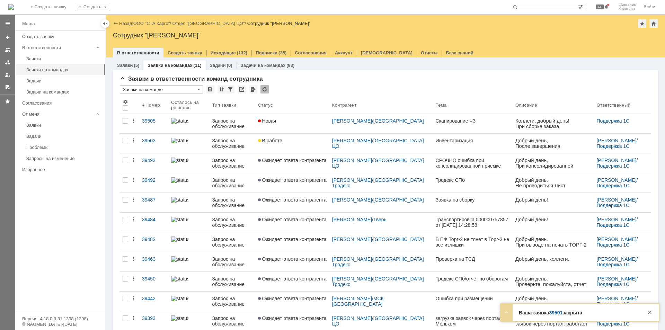
click at [557, 314] on link "39501" at bounding box center [556, 313] width 14 height 6
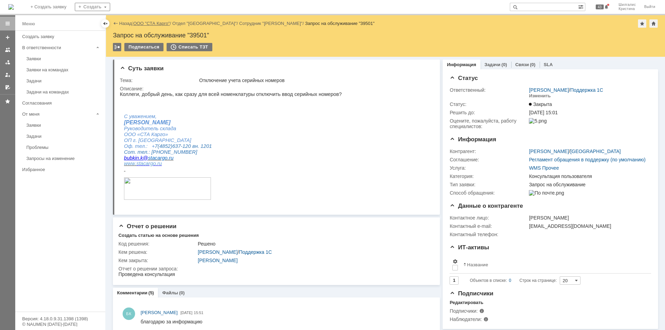
click at [152, 24] on link "ООО "СТА Карго"" at bounding box center [151, 23] width 37 height 5
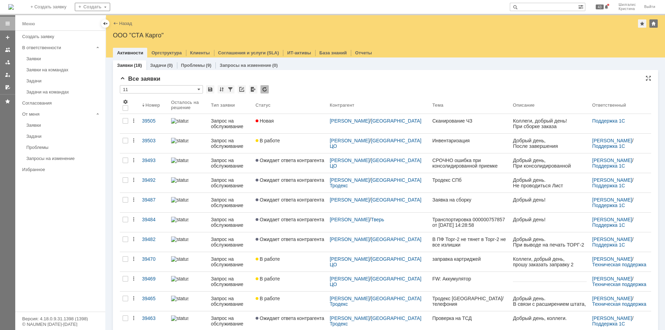
click at [336, 83] on div "Все заявки * 11 Результаты поиска: 1 Объектов в списке: 18 Строк на странице: 2…" at bounding box center [385, 280] width 531 height 410
drag, startPoint x: 290, startPoint y: 81, endPoint x: 286, endPoint y: 80, distance: 4.4
click at [289, 80] on div "Все заявки" at bounding box center [385, 78] width 531 height 7
click at [51, 69] on div "Заявки на командах" at bounding box center [63, 69] width 75 height 5
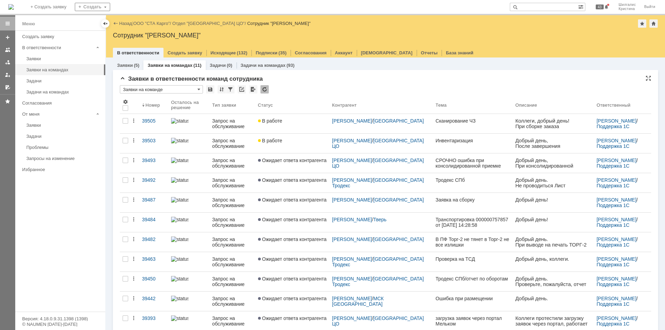
click at [299, 75] on div "Заявки в ответственности команд сотрудника" at bounding box center [385, 78] width 531 height 7
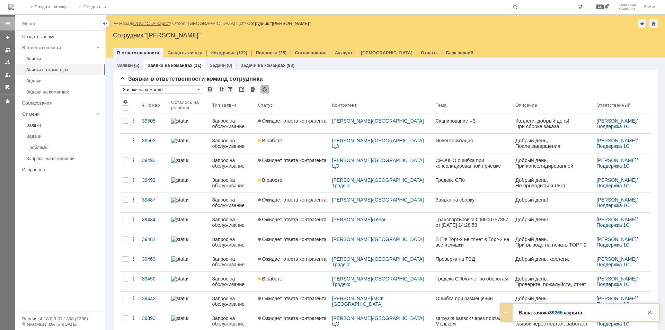
click at [153, 25] on link "ООО "СТА Карго"" at bounding box center [151, 23] width 37 height 5
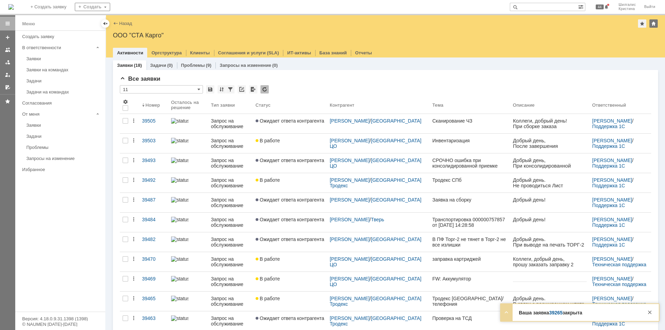
click at [287, 124] on link "Ожидает ответа контрагента" at bounding box center [290, 123] width 74 height 19
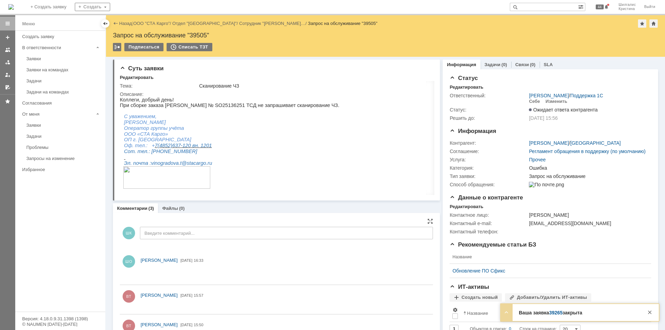
scroll to position [27, 0]
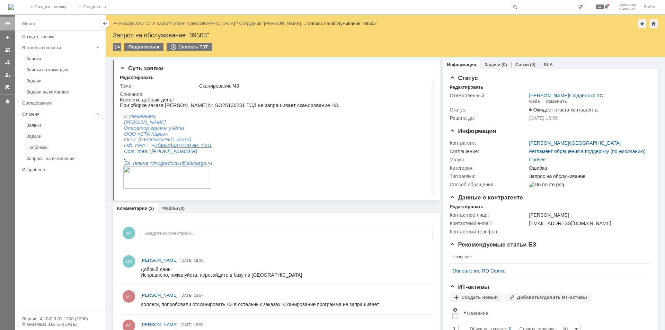
click at [154, 21] on link "ООО "СТА Карго"" at bounding box center [151, 23] width 37 height 5
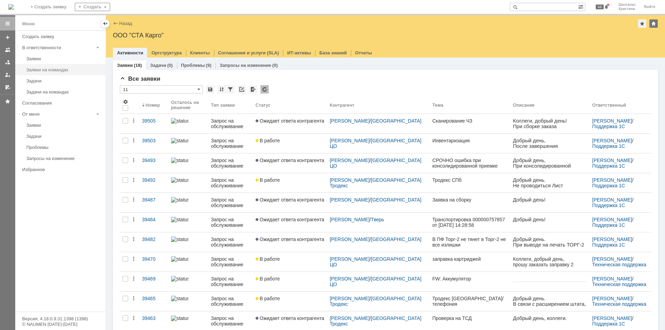
click at [58, 65] on link "Заявки на командах" at bounding box center [64, 69] width 80 height 11
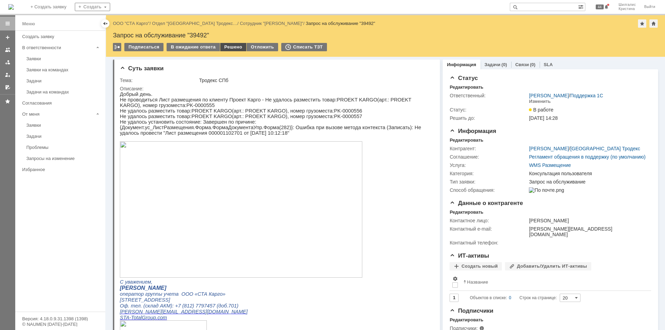
click at [228, 46] on div "Решено" at bounding box center [233, 47] width 26 height 8
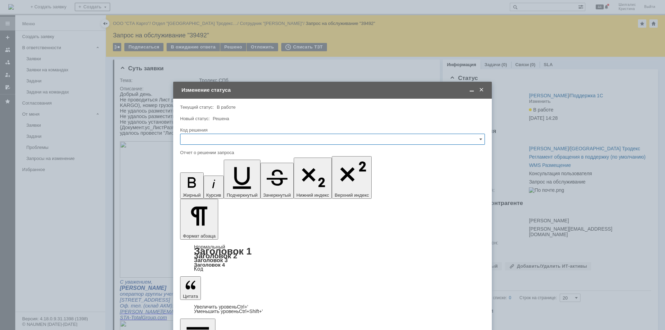
click at [219, 139] on input "text" at bounding box center [332, 139] width 305 height 11
click at [204, 227] on div "Решено" at bounding box center [332, 231] width 304 height 11
type input "Решено"
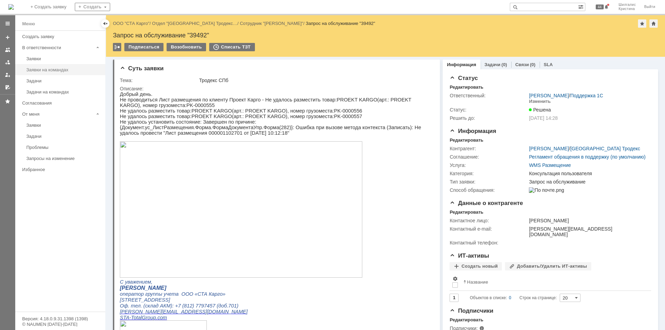
click at [72, 72] on link "Заявки на командах" at bounding box center [64, 69] width 80 height 11
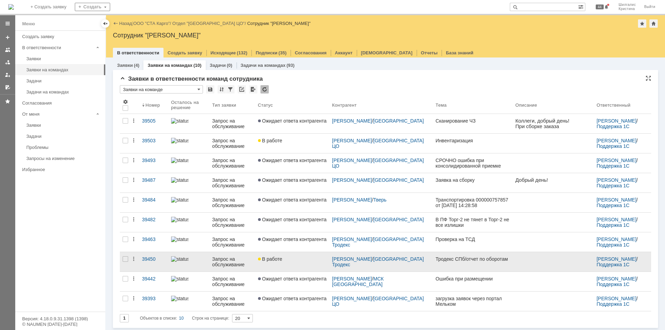
click at [304, 258] on div "В работе" at bounding box center [292, 259] width 69 height 6
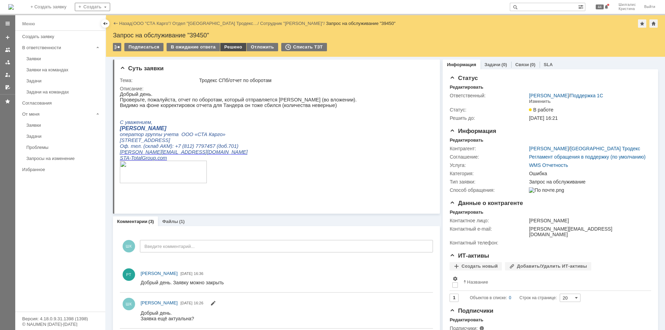
click at [229, 46] on div "Решено" at bounding box center [233, 47] width 26 height 8
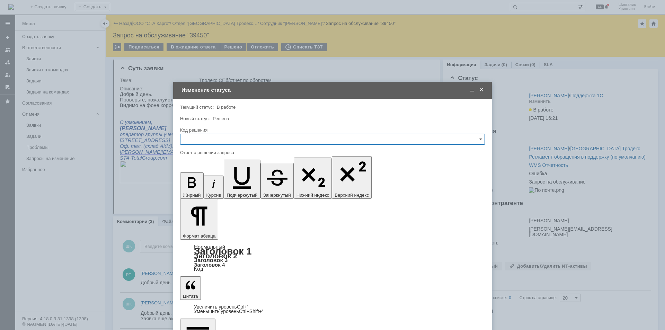
click at [228, 136] on input "text" at bounding box center [332, 139] width 305 height 11
click at [204, 230] on span "Решено" at bounding box center [333, 232] width 296 height 6
type input "Решено"
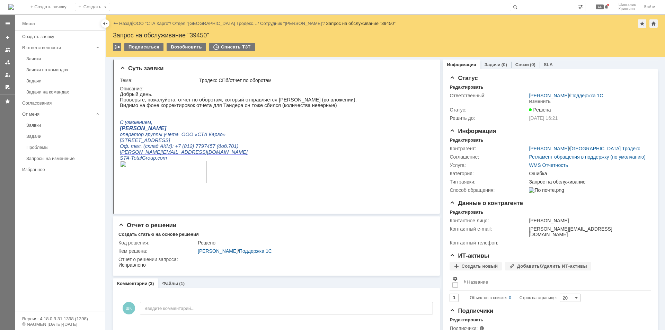
click at [60, 72] on div "Заявки на командах" at bounding box center [63, 69] width 75 height 5
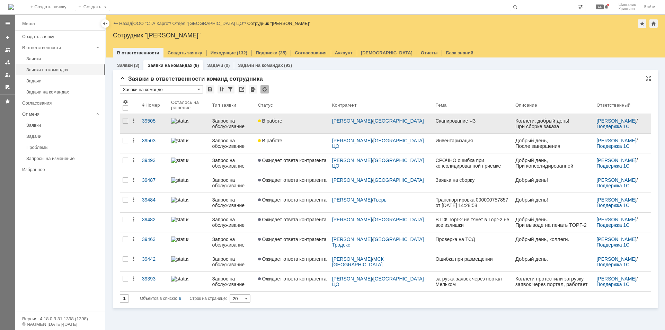
click at [295, 124] on link "В работе" at bounding box center [292, 123] width 74 height 19
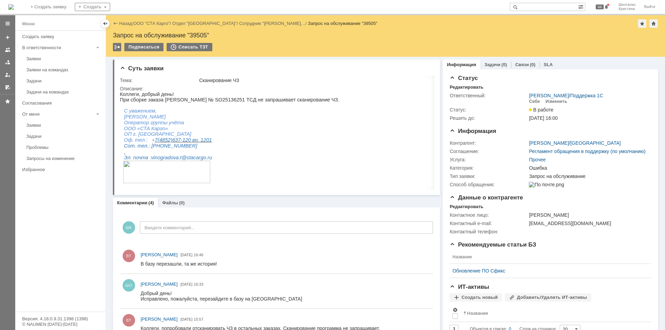
click at [154, 22] on link "ООО "СТА Карго"" at bounding box center [151, 23] width 37 height 5
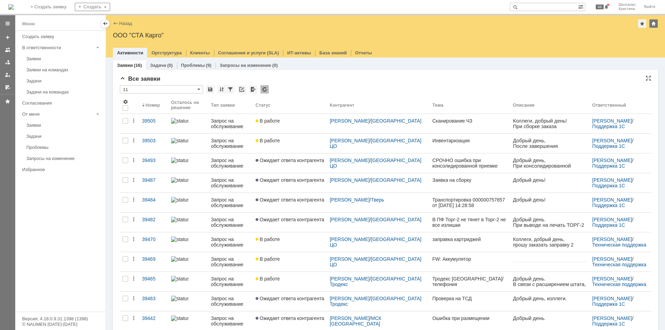
click at [309, 84] on div "Все заявки * 11 Результаты поиска: 1 Объектов в списке: 16 Строк на странице: 2…" at bounding box center [385, 260] width 531 height 371
click at [307, 84] on div "Все заявки * 11 Результаты поиска: 1 Объектов в списке: 16 Строк на странице: 2…" at bounding box center [385, 260] width 531 height 371
click at [347, 80] on div "Все заявки" at bounding box center [385, 78] width 531 height 7
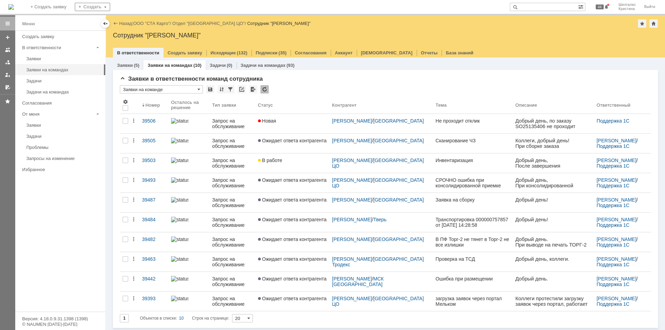
click at [305, 122] on div "Новая" at bounding box center [292, 121] width 69 height 6
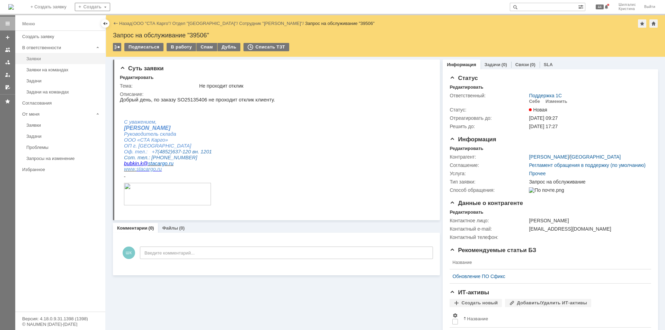
click at [35, 57] on div "Заявки" at bounding box center [63, 58] width 75 height 5
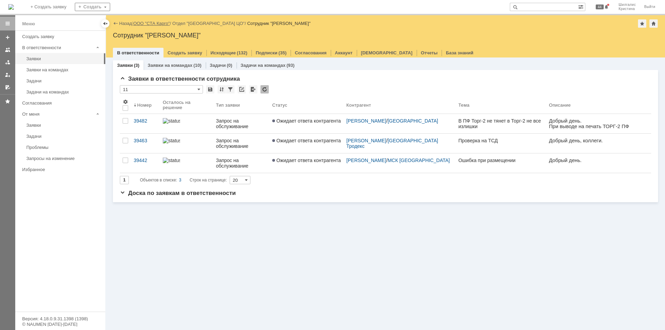
click at [151, 23] on link "ООО "СТА Карго"" at bounding box center [151, 23] width 37 height 5
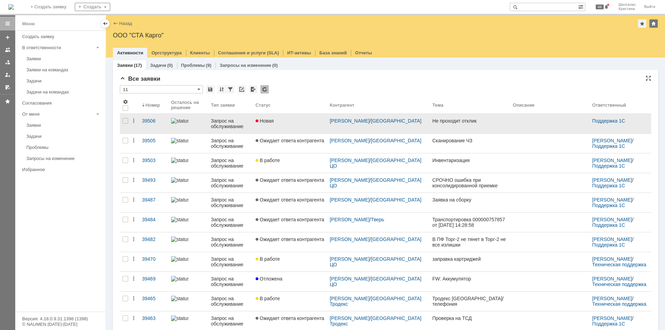
click at [296, 124] on link "Новая" at bounding box center [290, 123] width 74 height 19
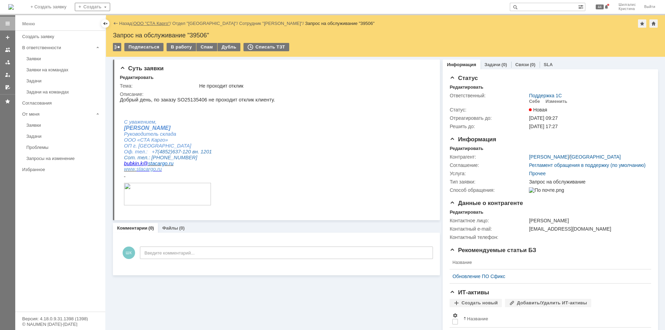
click at [143, 23] on link "ООО "СТА Карго"" at bounding box center [151, 23] width 37 height 5
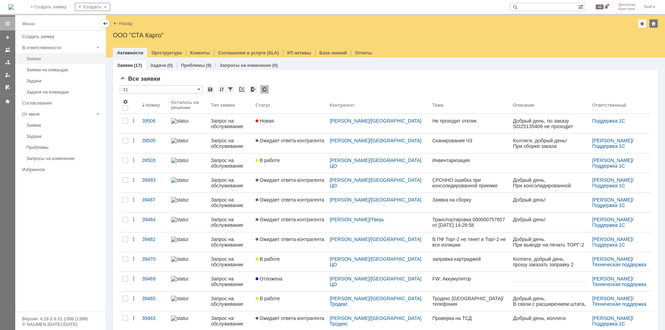
click at [38, 63] on link "Заявки" at bounding box center [64, 58] width 80 height 11
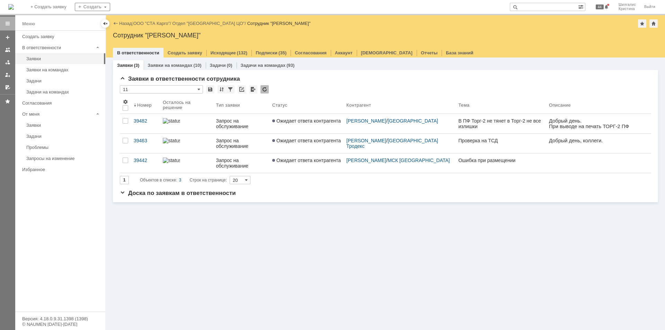
click at [294, 122] on span "Ожидает ответа контрагента" at bounding box center [306, 121] width 69 height 6
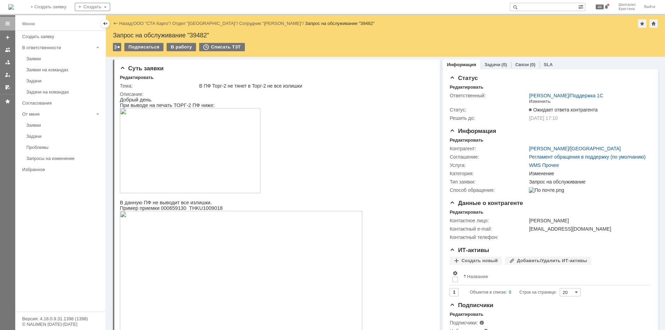
click at [163, 205] on span "В данную ПФ не выводит все излишки." at bounding box center [166, 203] width 92 height 6
click at [163, 211] on span "Пример приемки 000659130 THKU1009018" at bounding box center [171, 208] width 103 height 6
copy span "000659130"
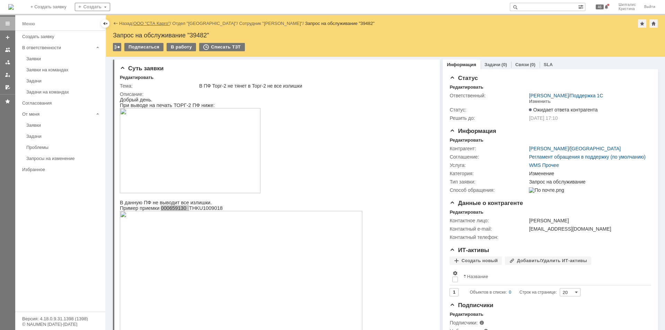
click at [149, 21] on link "ООО "СТА Карго"" at bounding box center [151, 23] width 37 height 5
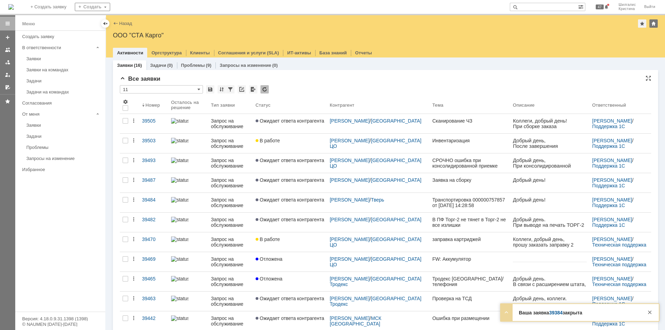
click at [320, 77] on div "Все заявки" at bounding box center [385, 78] width 531 height 7
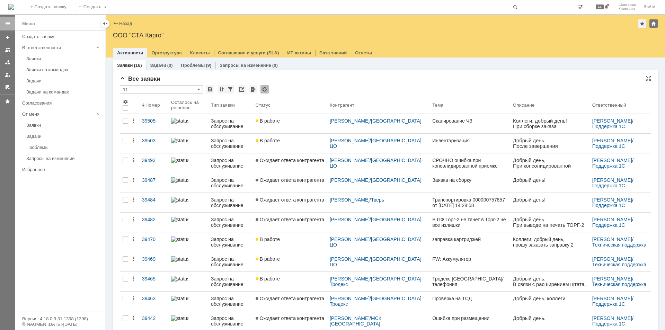
click at [330, 92] on div "* 11" at bounding box center [385, 89] width 531 height 9
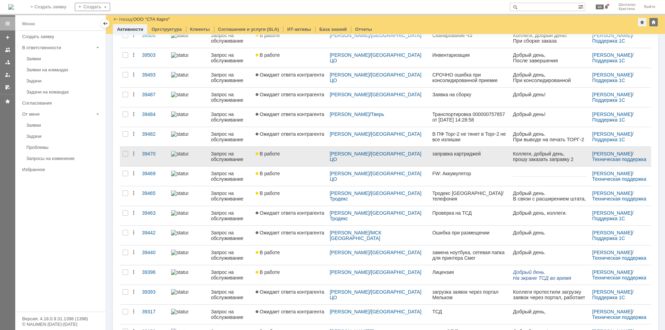
scroll to position [96, 0]
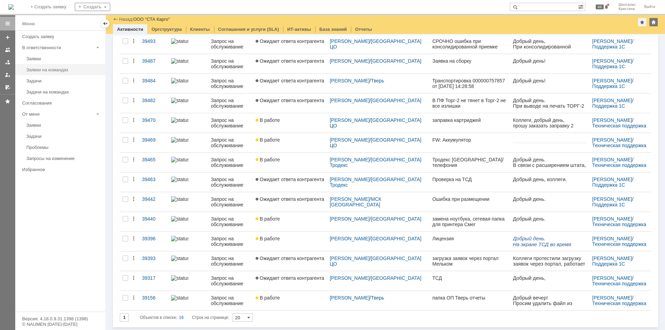
click at [39, 69] on div "Заявки на командах" at bounding box center [63, 69] width 75 height 5
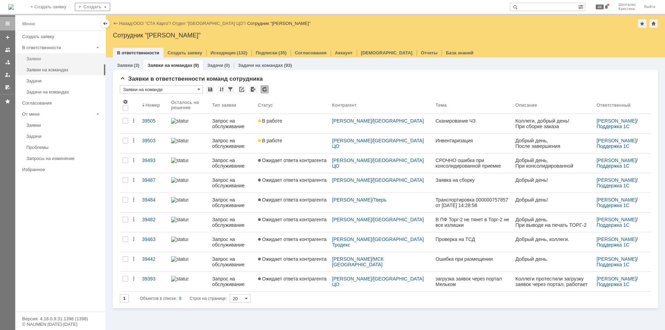
click at [42, 60] on div "Заявки" at bounding box center [63, 58] width 75 height 5
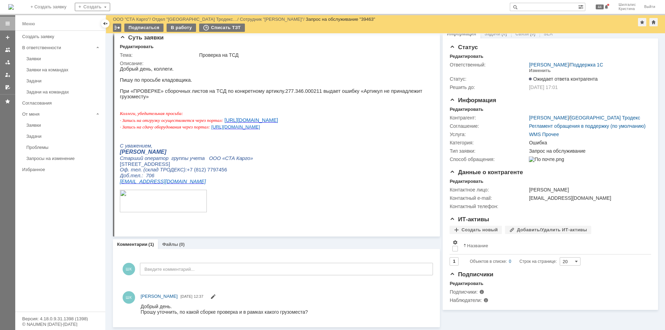
scroll to position [8, 0]
click at [349, 167] on p "[STREET_ADDRESS]" at bounding box center [274, 164] width 308 height 6
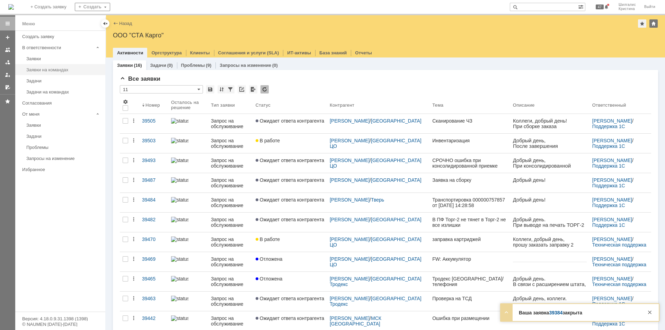
click at [46, 70] on div "Заявки на командах" at bounding box center [63, 69] width 75 height 5
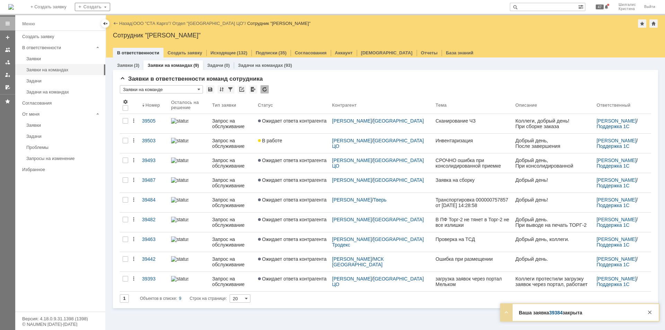
click at [291, 144] on link "В работе" at bounding box center [292, 143] width 74 height 19
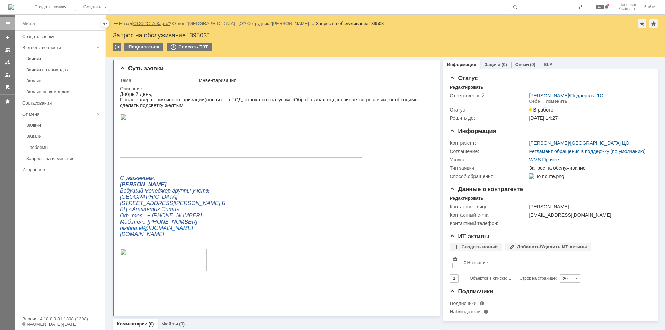
click at [145, 23] on link "ООО "СТА Карго"" at bounding box center [151, 23] width 37 height 5
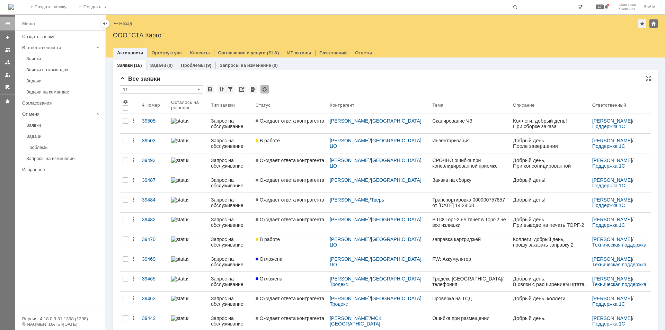
click at [309, 77] on div "Все заявки" at bounding box center [385, 78] width 531 height 7
click at [53, 70] on div "Заявки на командах" at bounding box center [63, 69] width 75 height 5
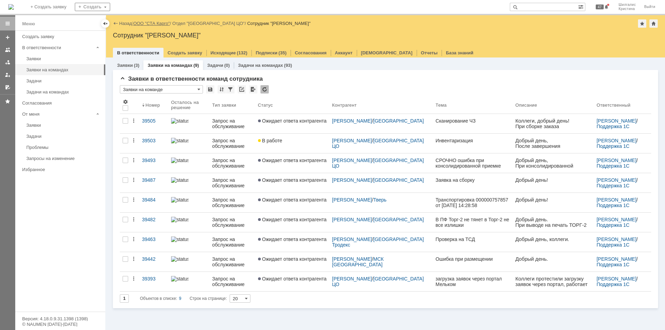
click at [153, 24] on link "ООО "СТА Карго"" at bounding box center [151, 23] width 37 height 5
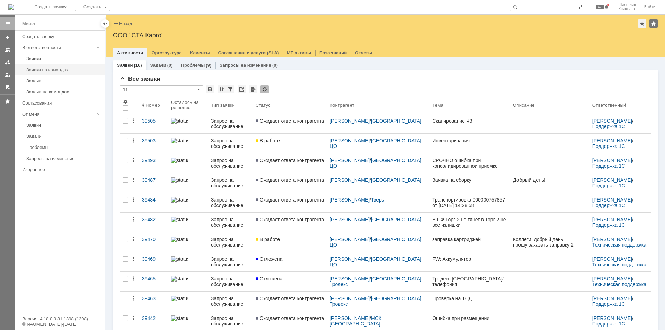
click at [61, 70] on div "Заявки на командах" at bounding box center [63, 69] width 75 height 5
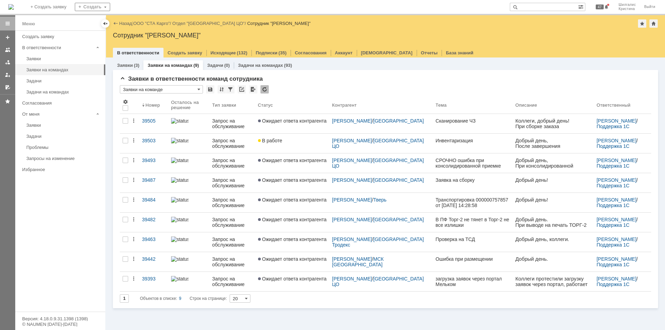
click at [304, 283] on link "Ожидает ответа контрагента" at bounding box center [292, 281] width 74 height 19
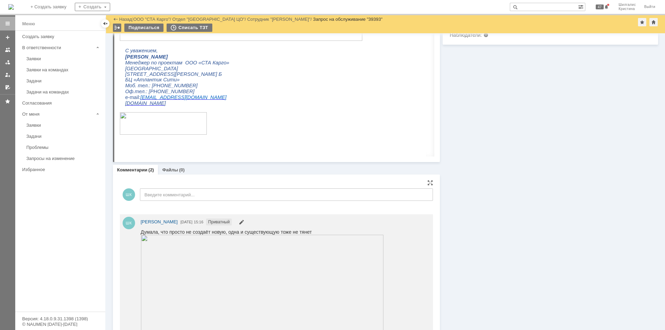
scroll to position [312, 0]
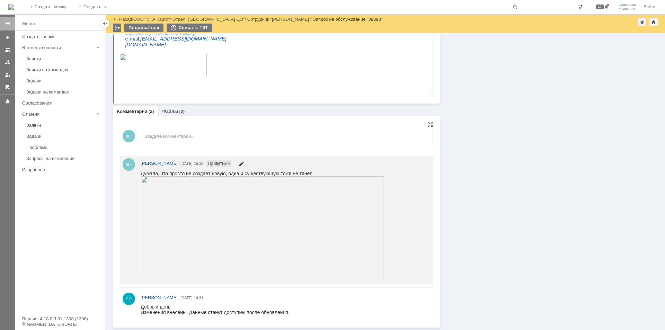
click at [244, 162] on span at bounding box center [242, 165] width 6 height 6
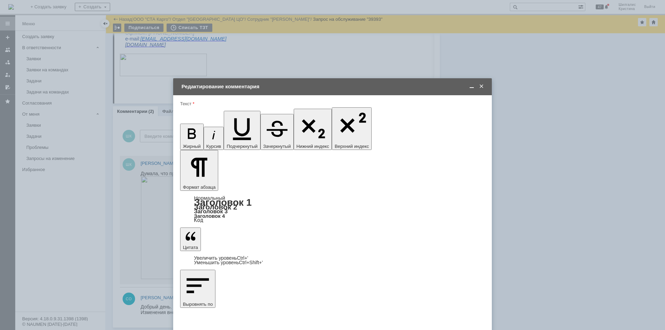
drag, startPoint x: 363, startPoint y: 1961, endPoint x: 351, endPoint y: 1959, distance: 12.3
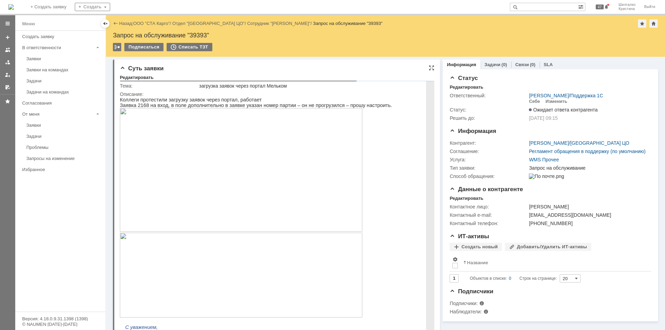
drag, startPoint x: 573, startPoint y: 270, endPoint x: 397, endPoint y: 118, distance: 233.1
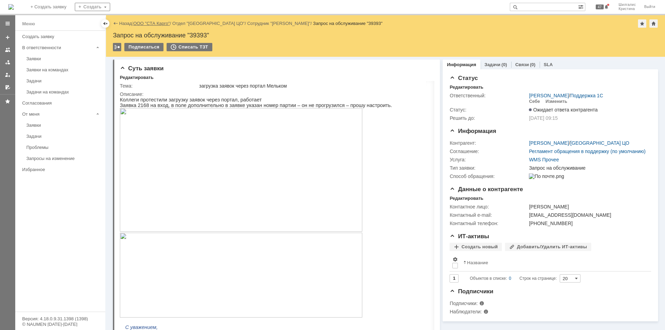
click at [147, 24] on link "ООО "СТА Карго"" at bounding box center [151, 23] width 37 height 5
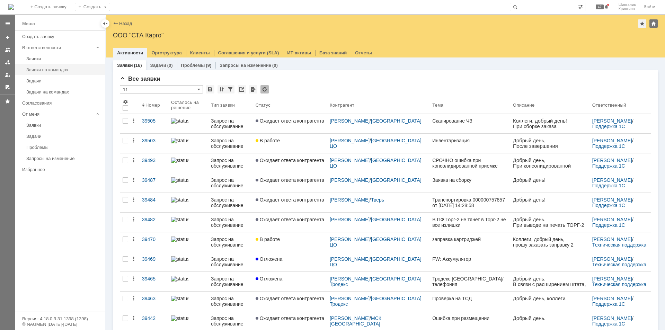
click at [77, 72] on div "Заявки на командах" at bounding box center [63, 69] width 75 height 5
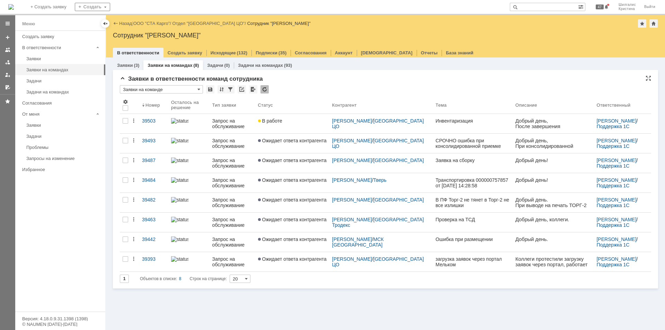
click at [306, 83] on div "Заявки в ответственности команд сотрудника * Заявки на команде Результаты поиск…" at bounding box center [385, 181] width 531 height 213
click at [50, 57] on div "Заявки" at bounding box center [63, 58] width 75 height 5
